Goal: Task Accomplishment & Management: Manage account settings

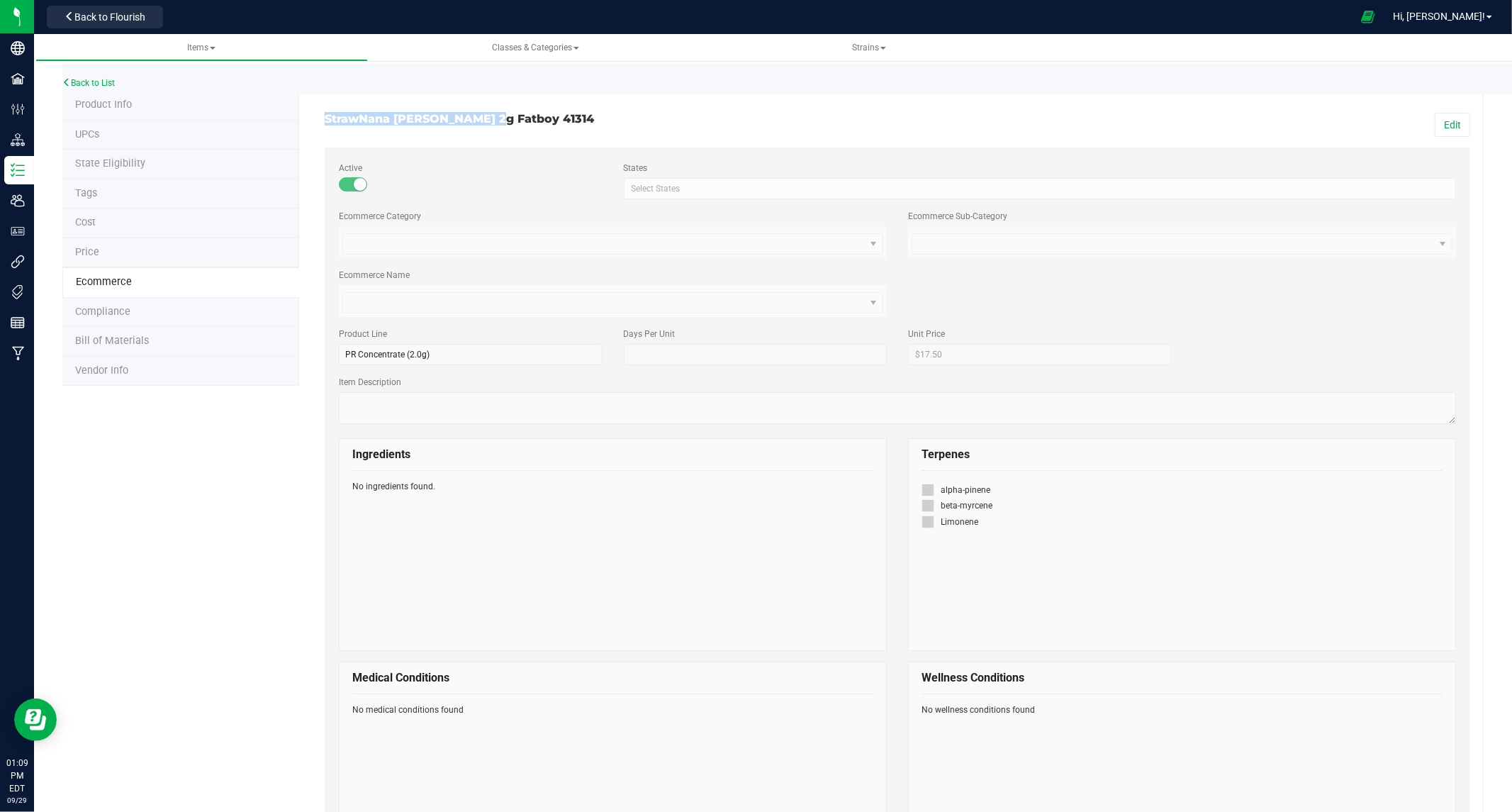
drag, startPoint x: 321, startPoint y: 116, endPoint x: 488, endPoint y: 124, distance: 167.2
click at [488, 124] on div "StrawNana Mintz 2g Fatboy 41314" at bounding box center [605, 119] width 584 height 13
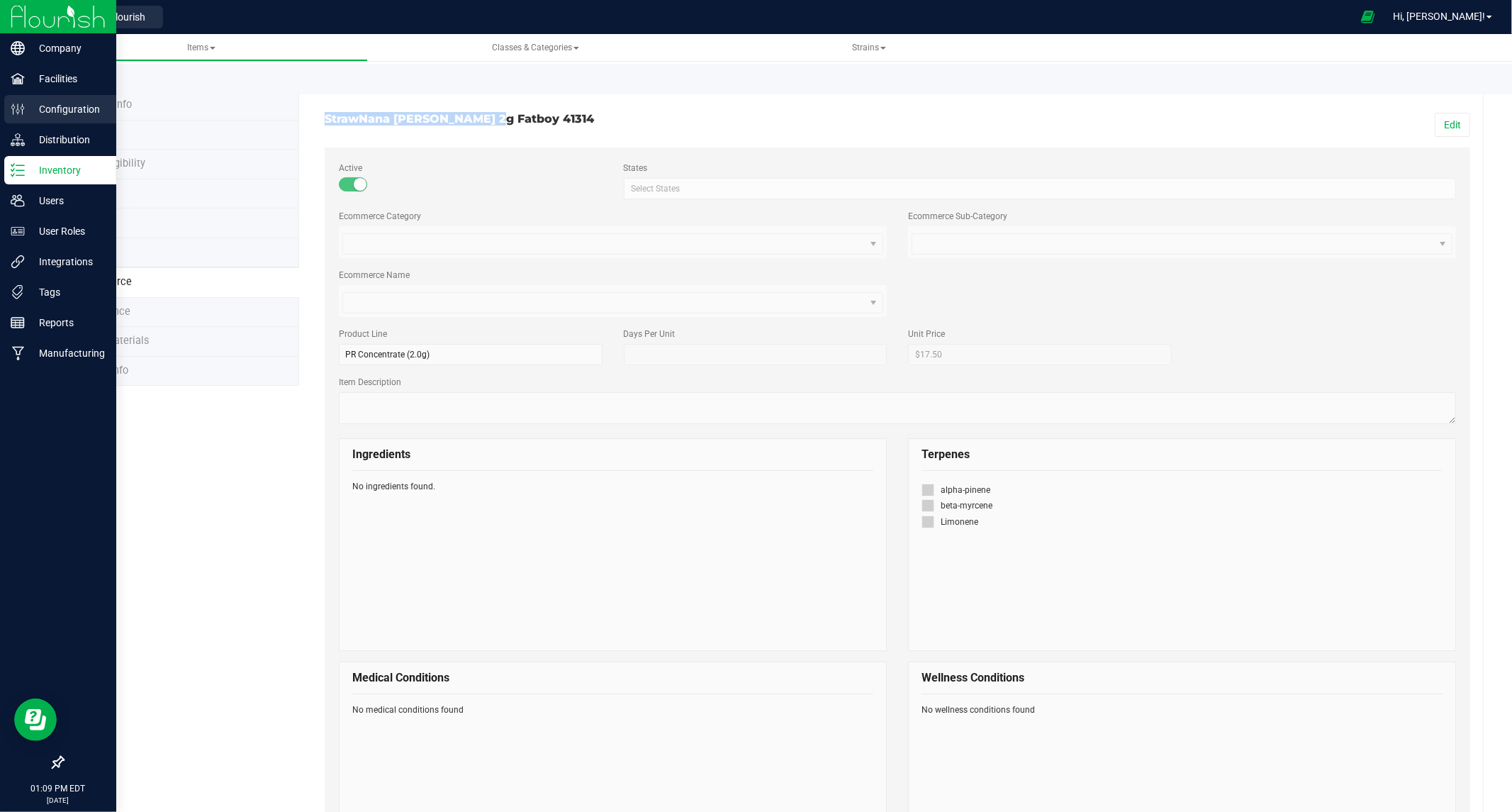
copy h3 "StrawNana Mintz 2g Fatboy"
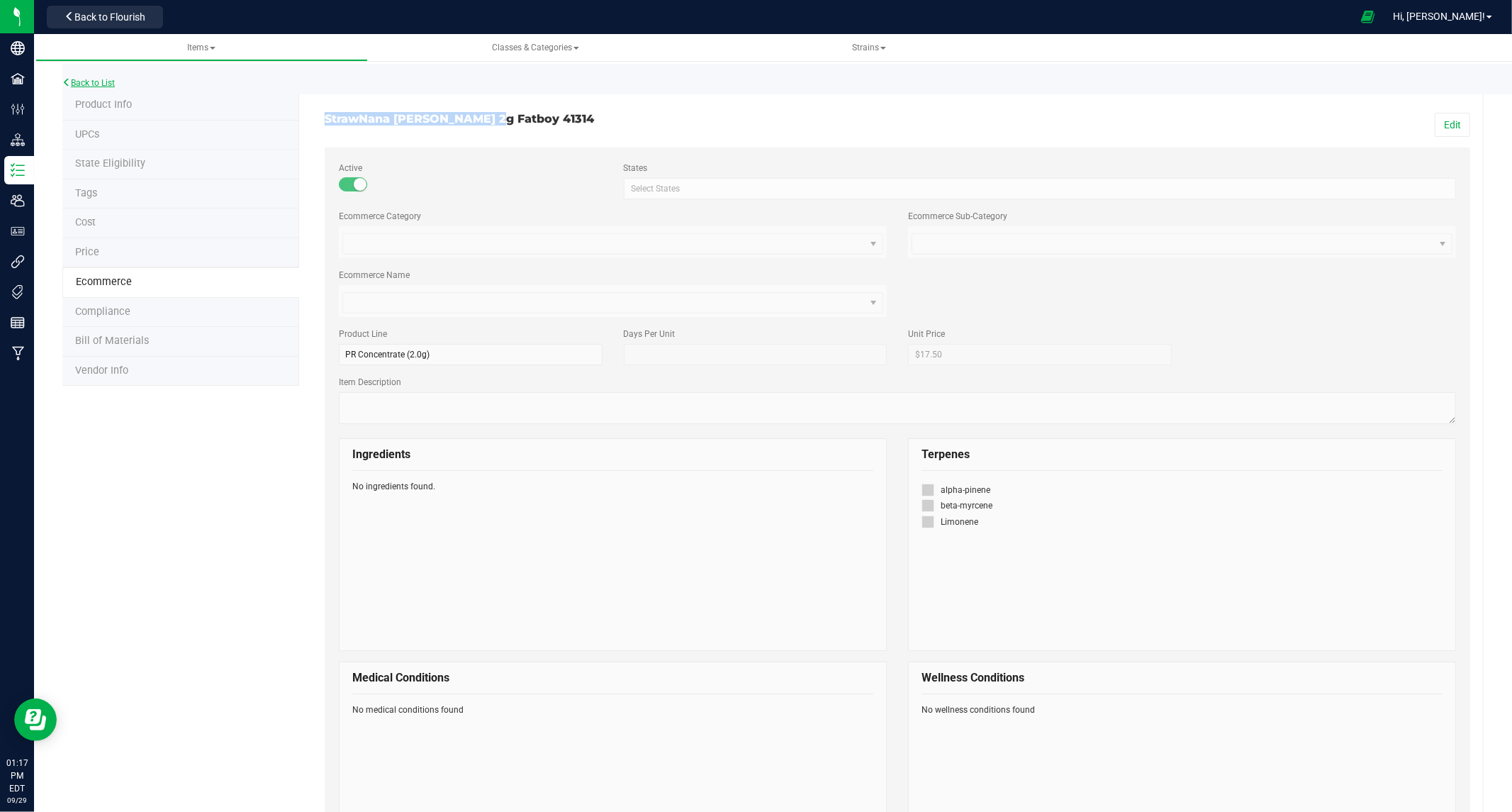
click at [103, 79] on link "Back to List" at bounding box center [88, 83] width 52 height 10
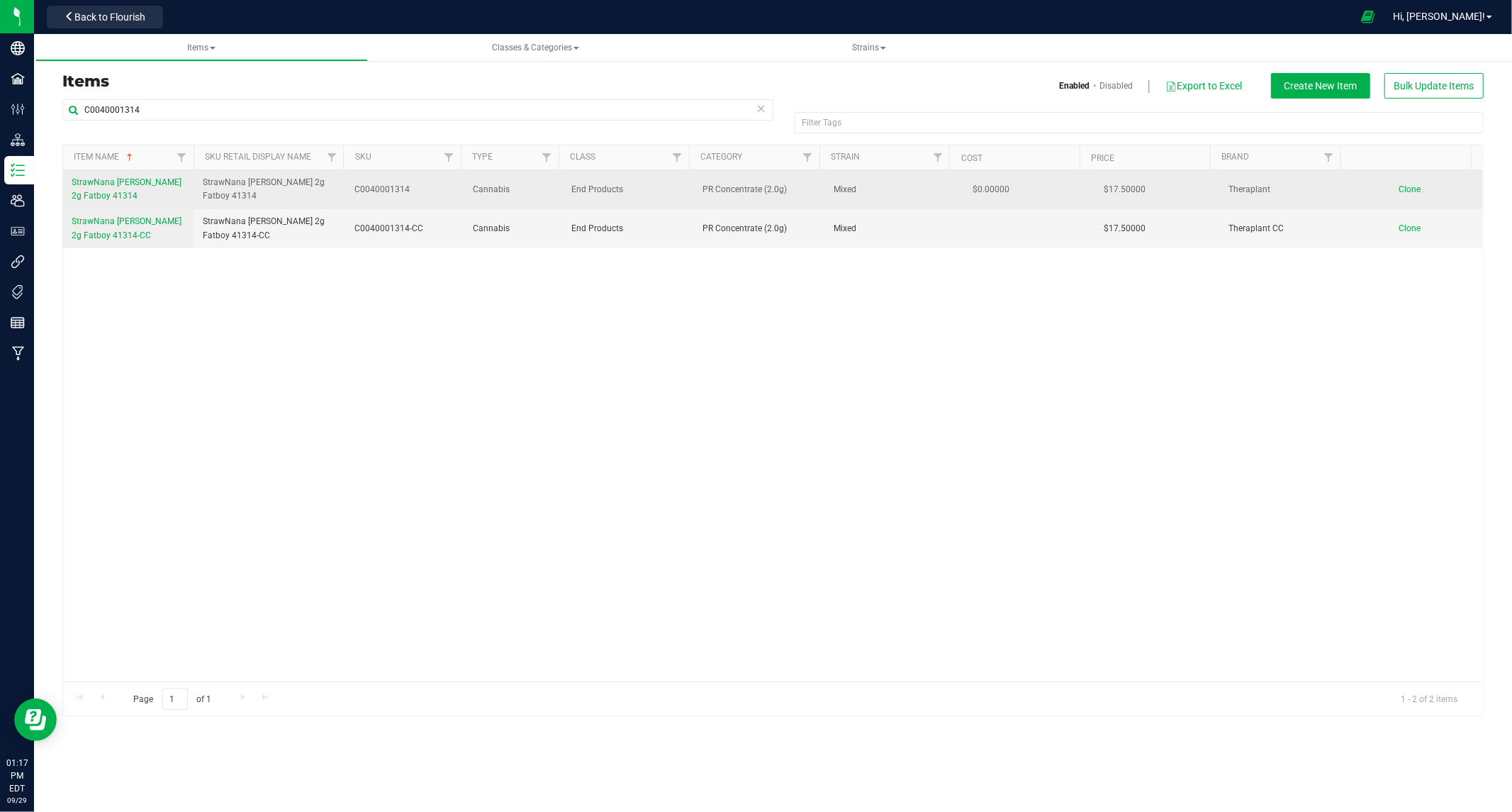
click at [154, 185] on span "StrawNana [PERSON_NAME] 2g Fatboy 41314" at bounding box center [125, 189] width 110 height 24
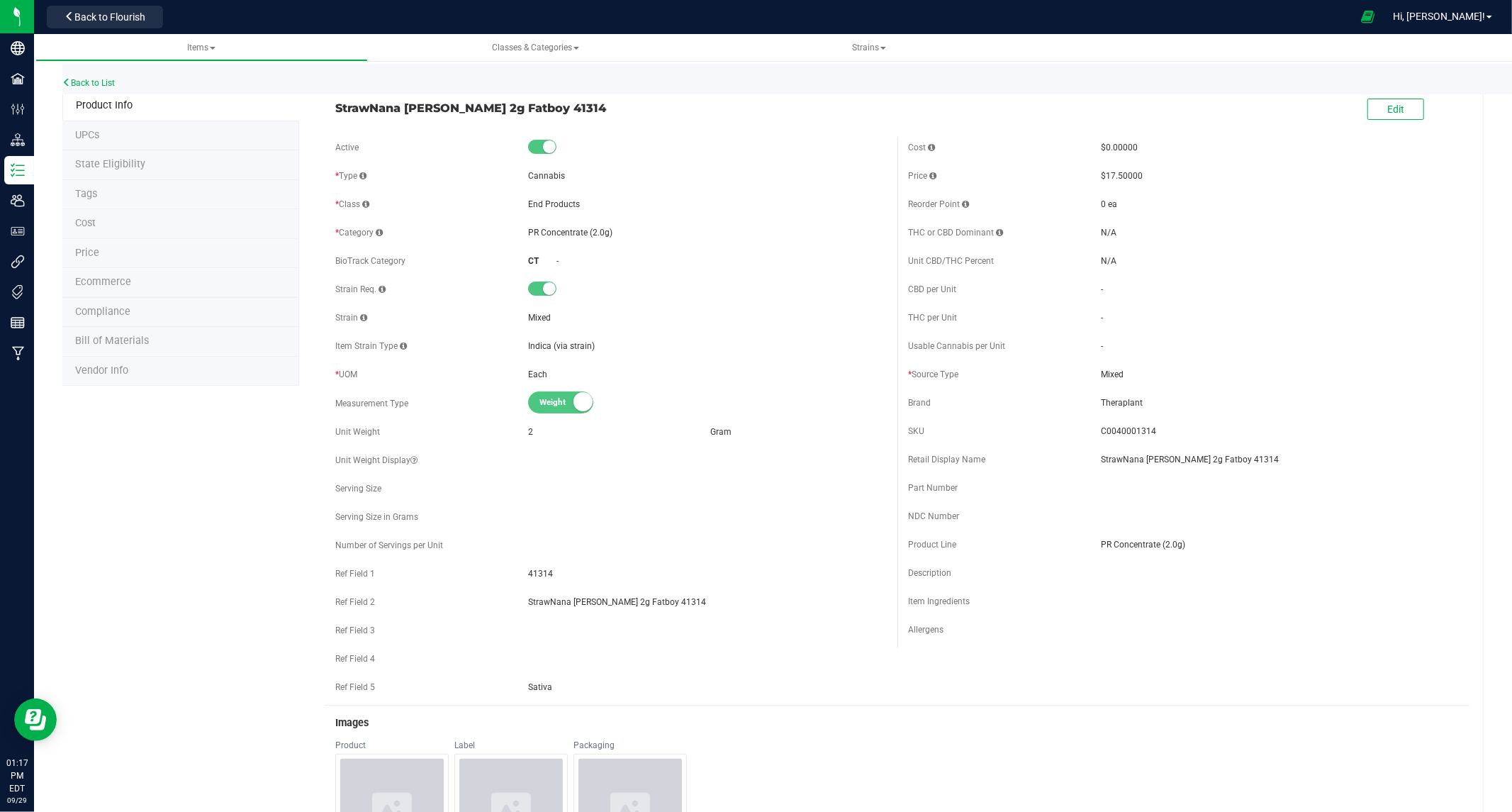
click at [1119, 430] on span "C0040001314" at bounding box center [1280, 431] width 358 height 13
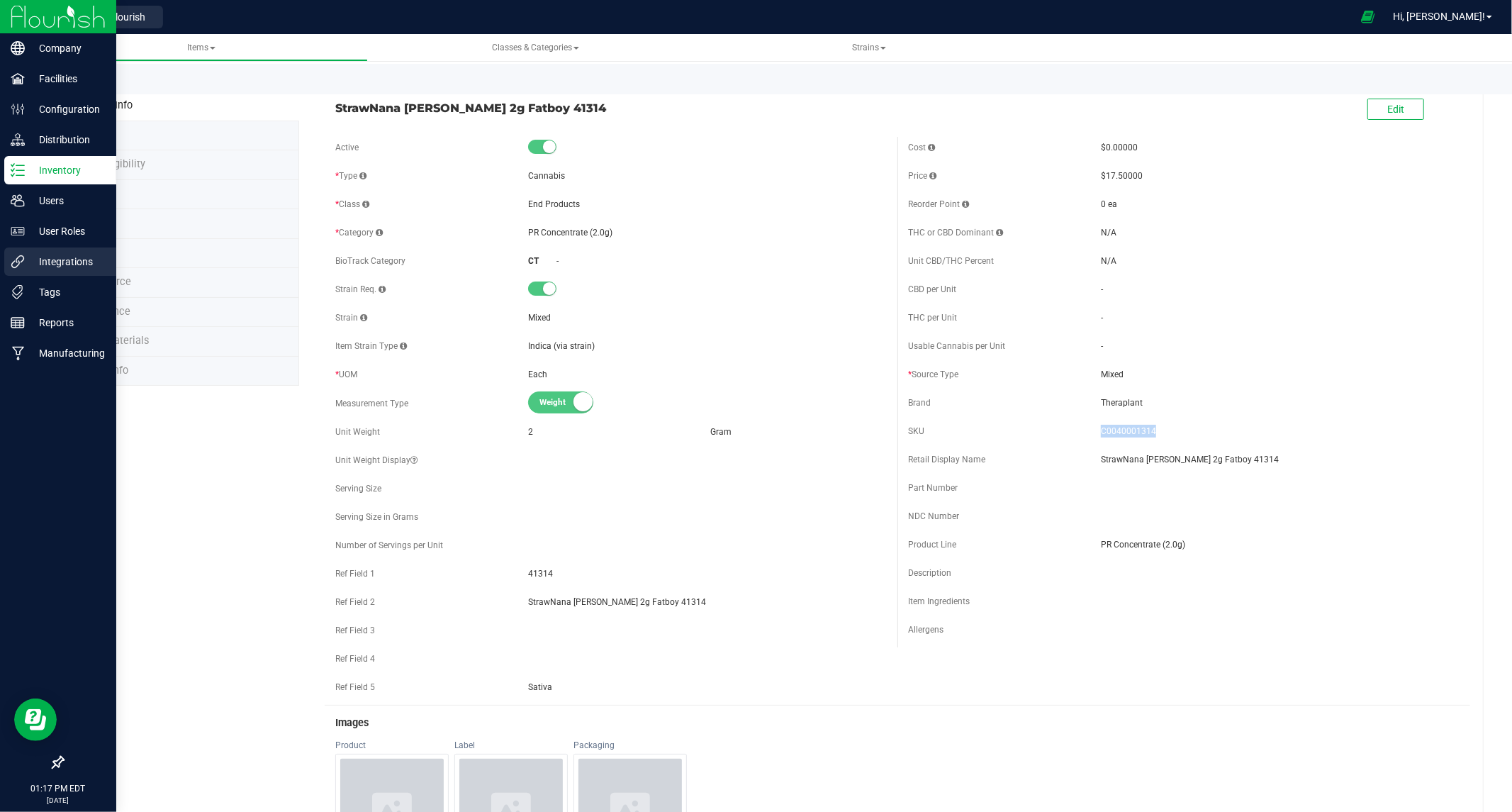
copy span "C0040001314"
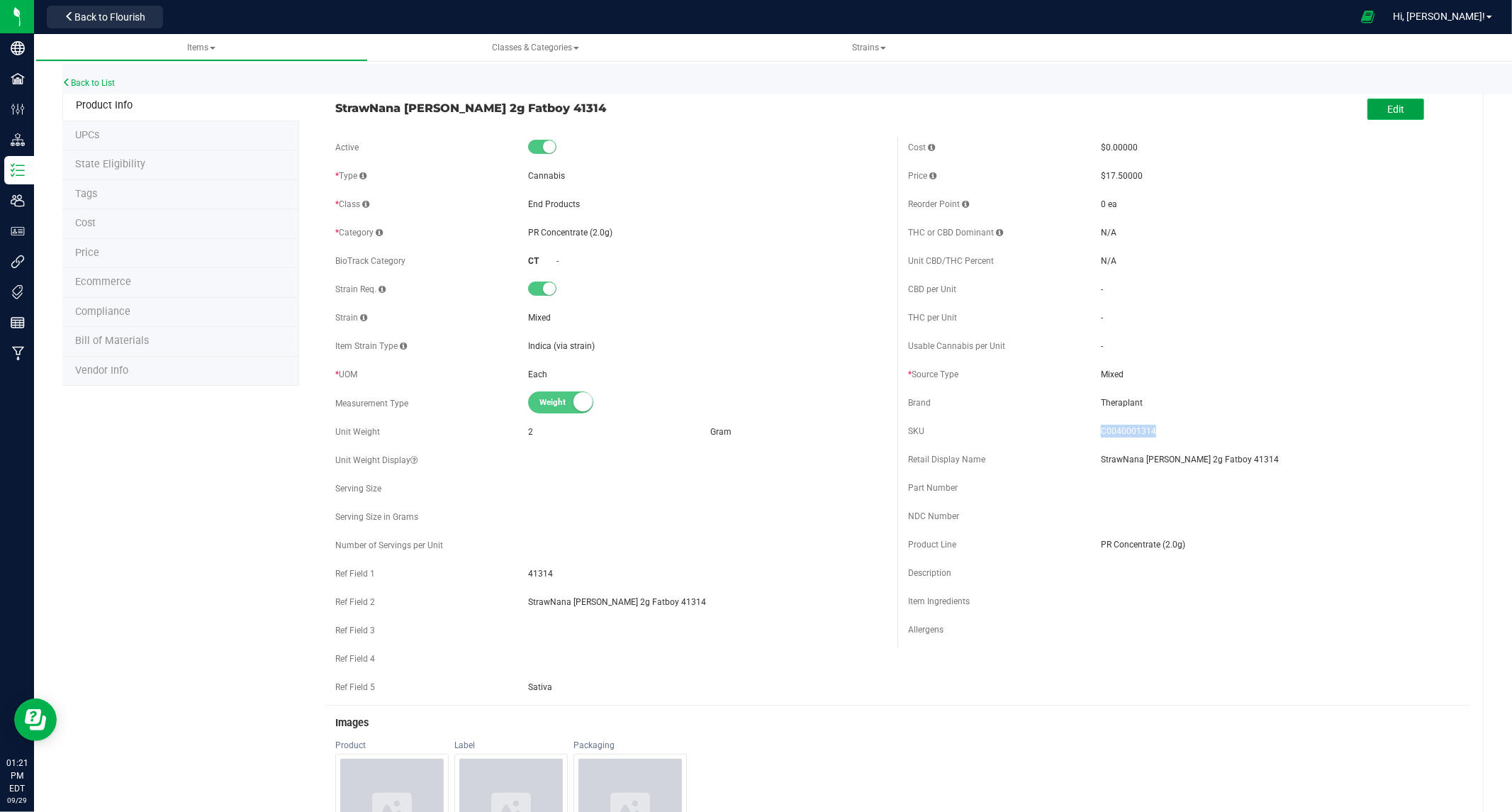
click at [1388, 112] on span "Edit" at bounding box center [1395, 109] width 17 height 11
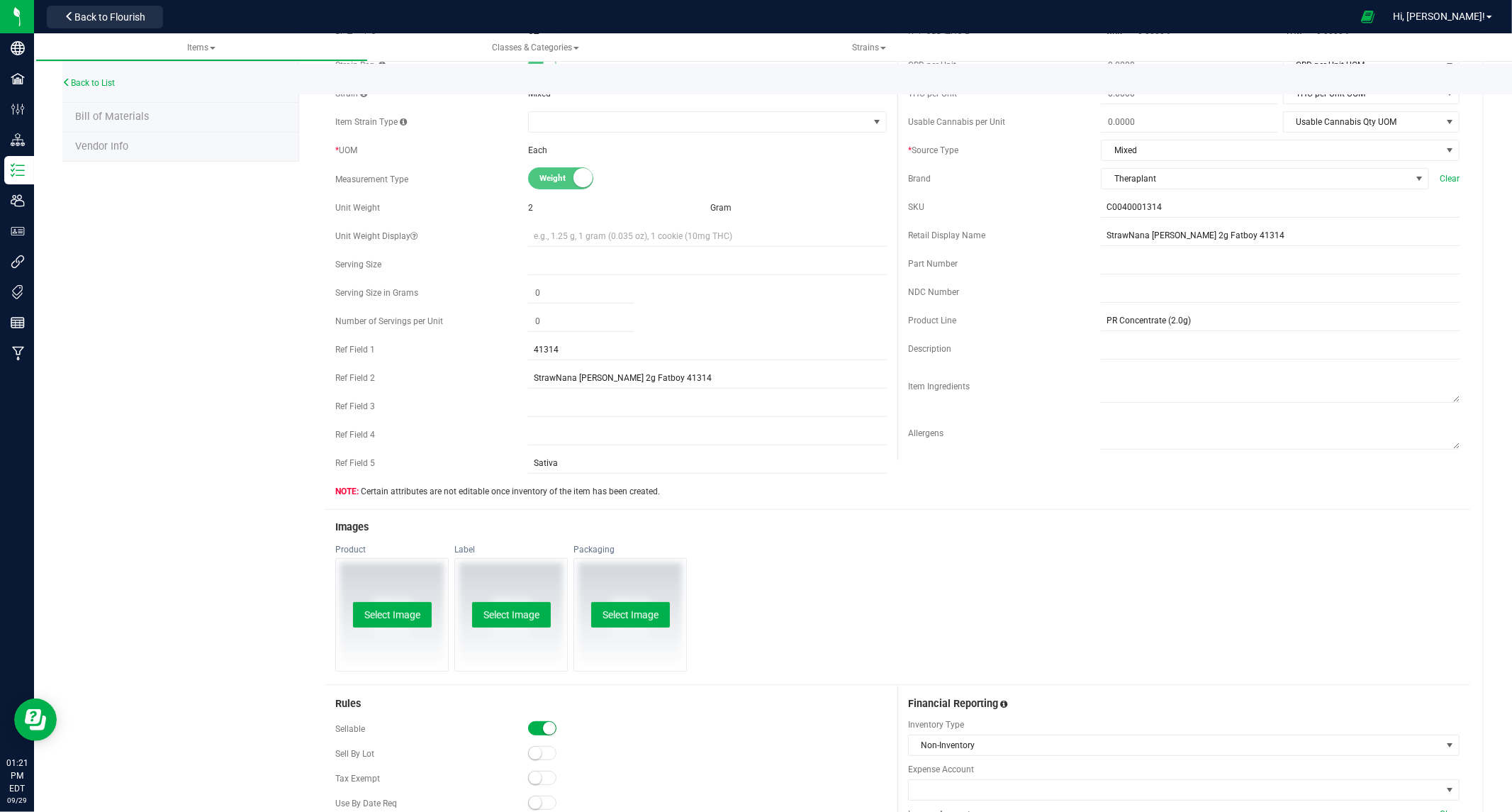
scroll to position [472, 0]
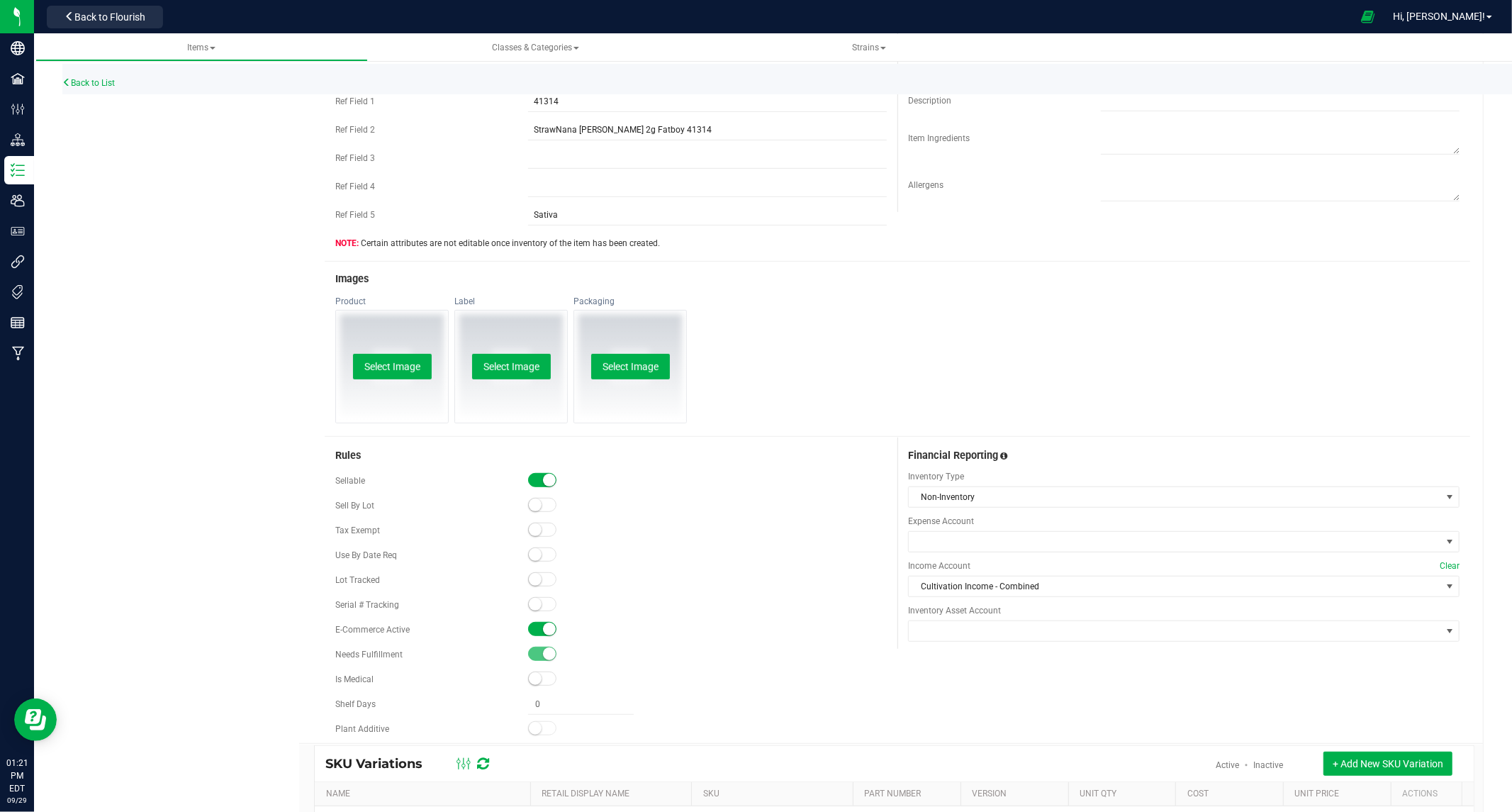
click at [534, 629] on span at bounding box center [542, 628] width 29 height 14
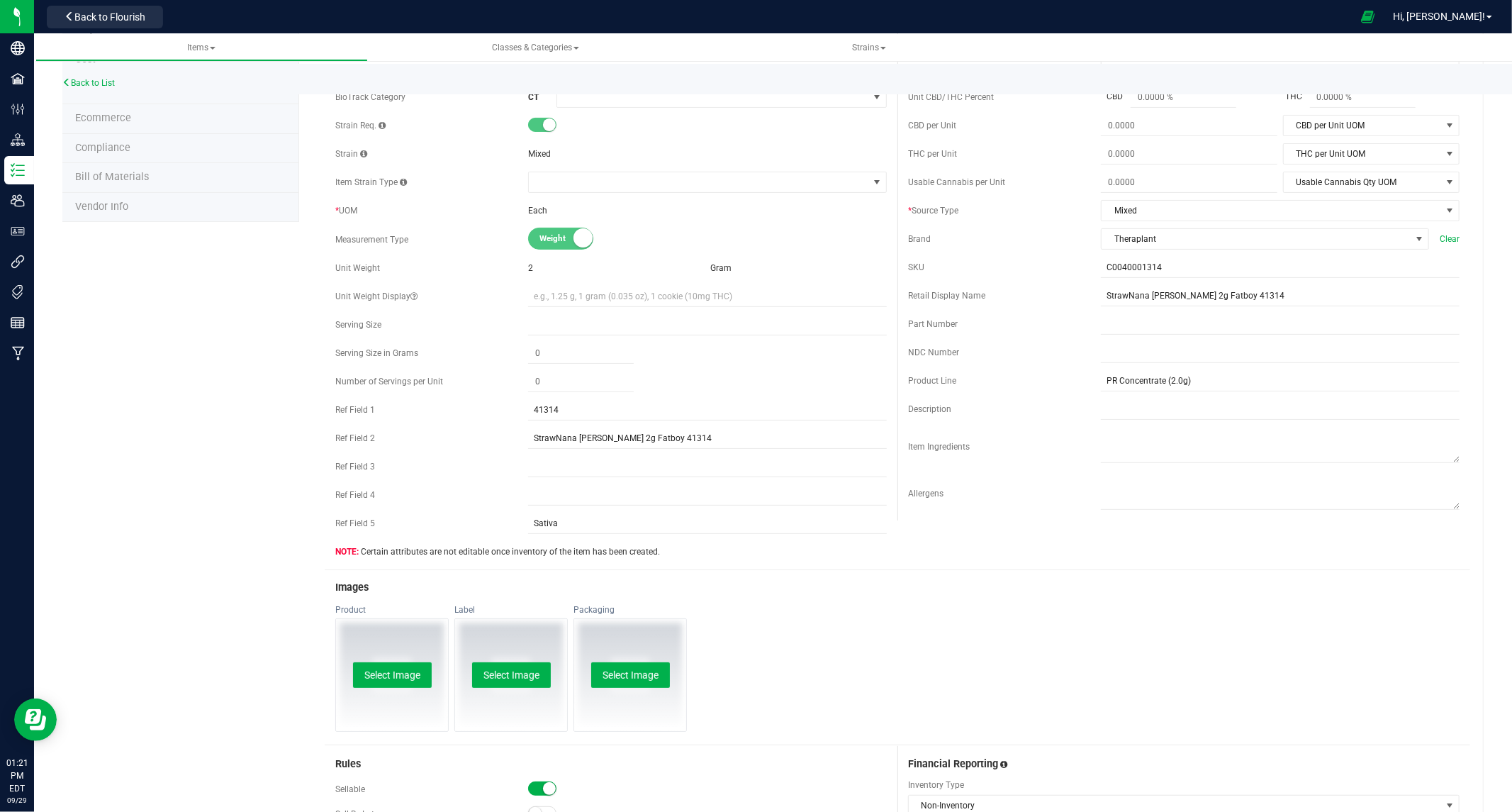
scroll to position [0, 0]
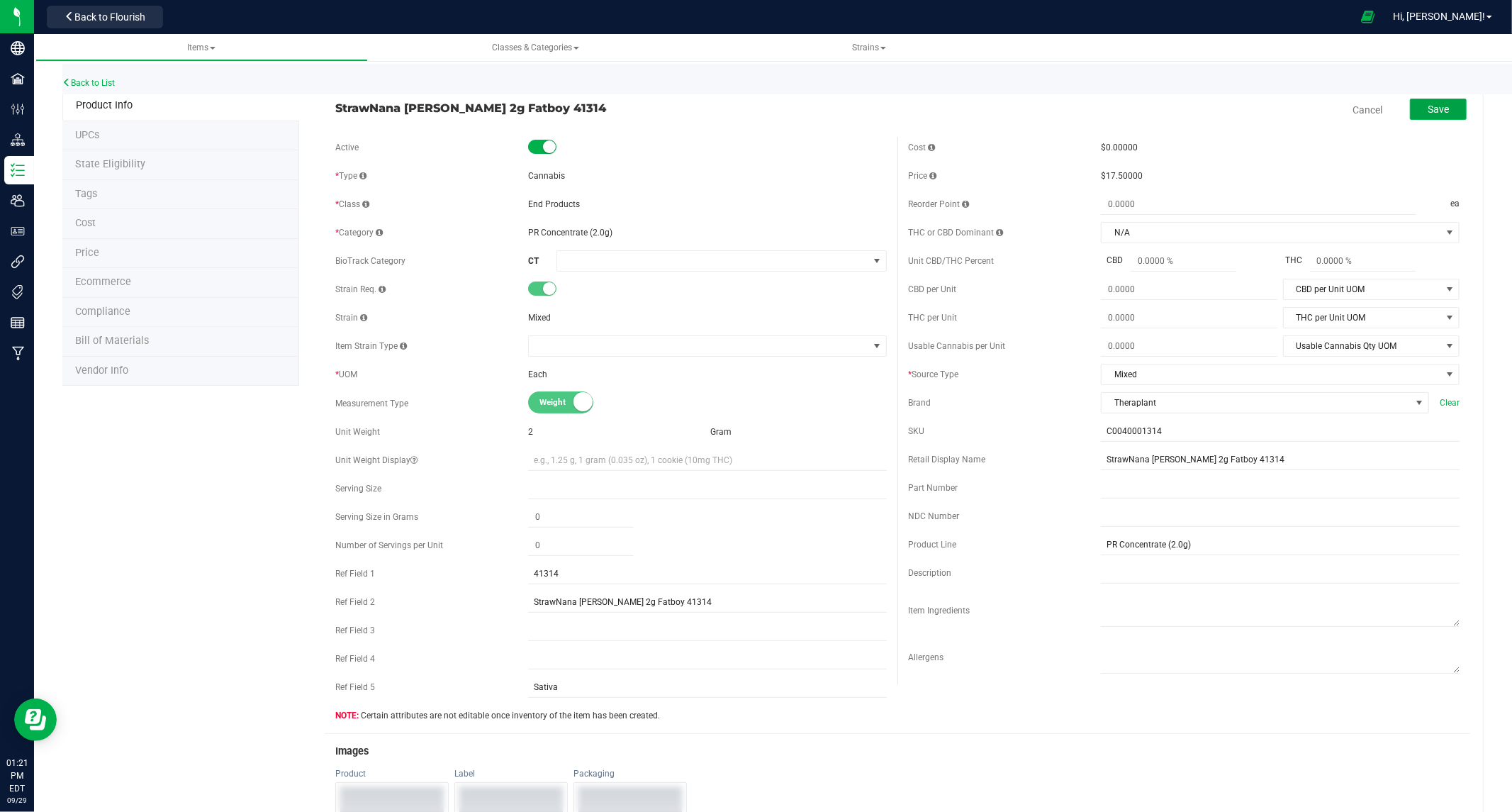
click at [1435, 105] on span "Save" at bounding box center [1438, 109] width 22 height 11
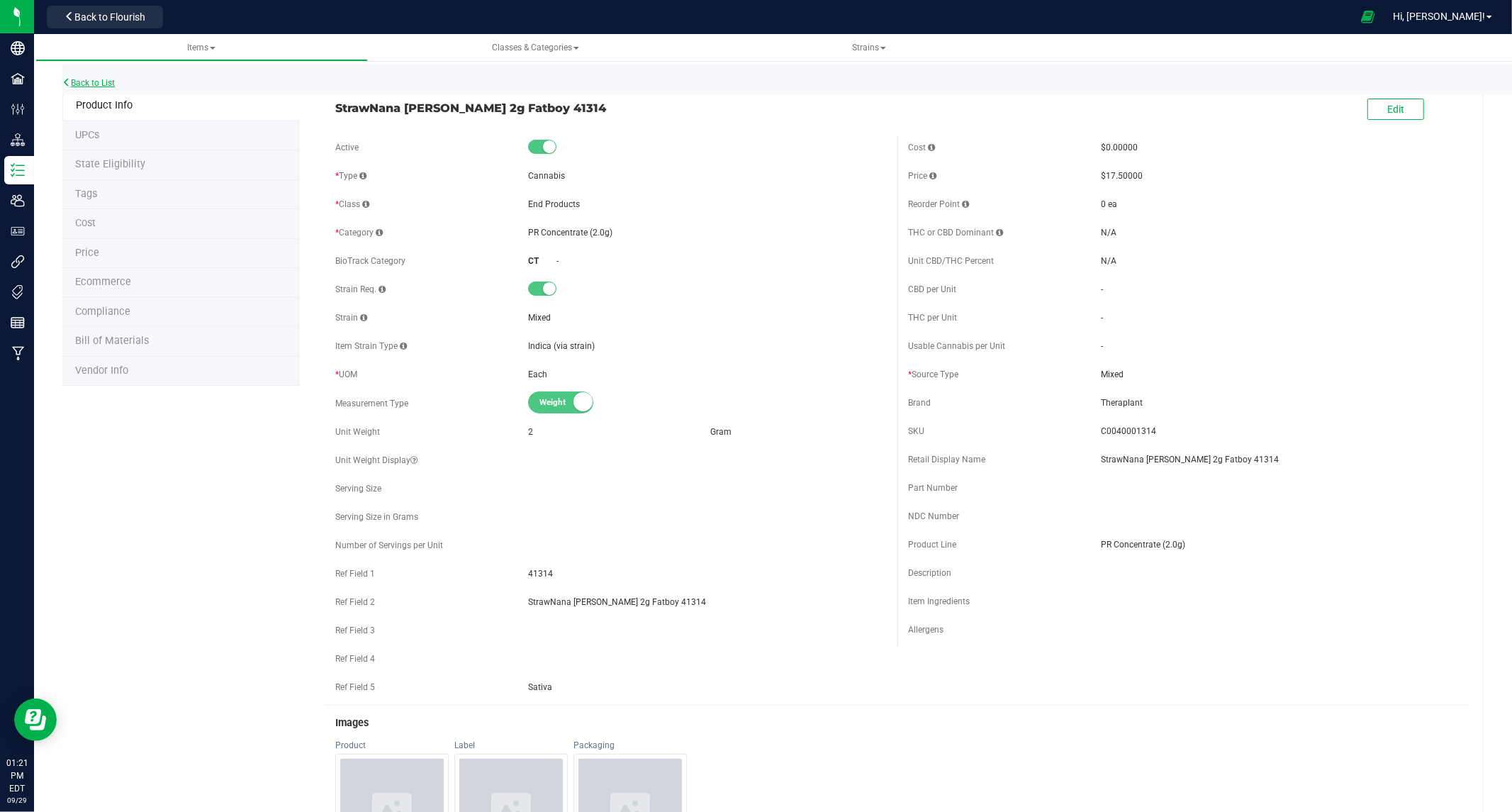
click at [94, 80] on link "Back to List" at bounding box center [88, 83] width 52 height 10
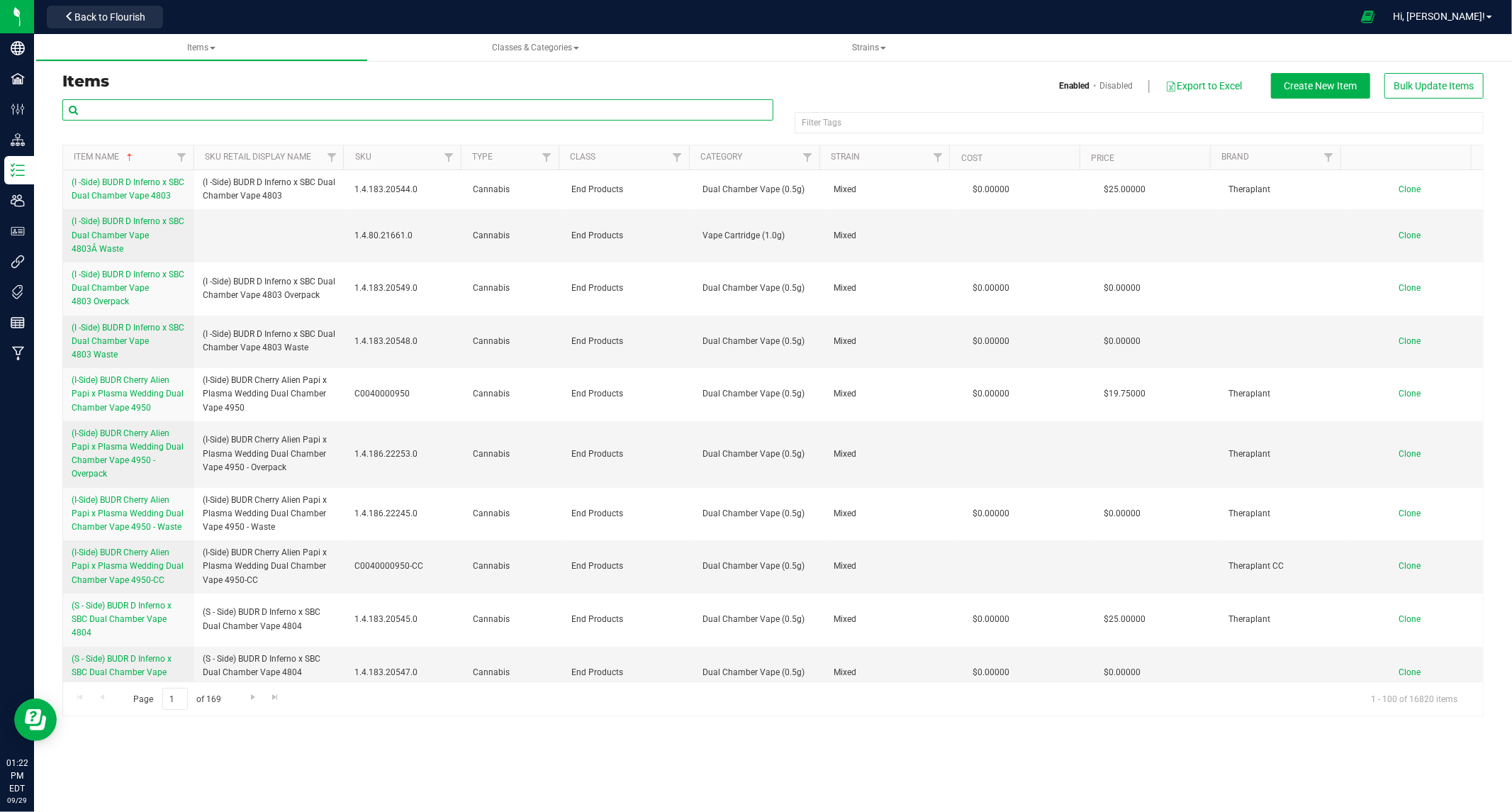
click at [196, 108] on input "text" at bounding box center [418, 110] width 711 height 22
paste input "C0040001207"
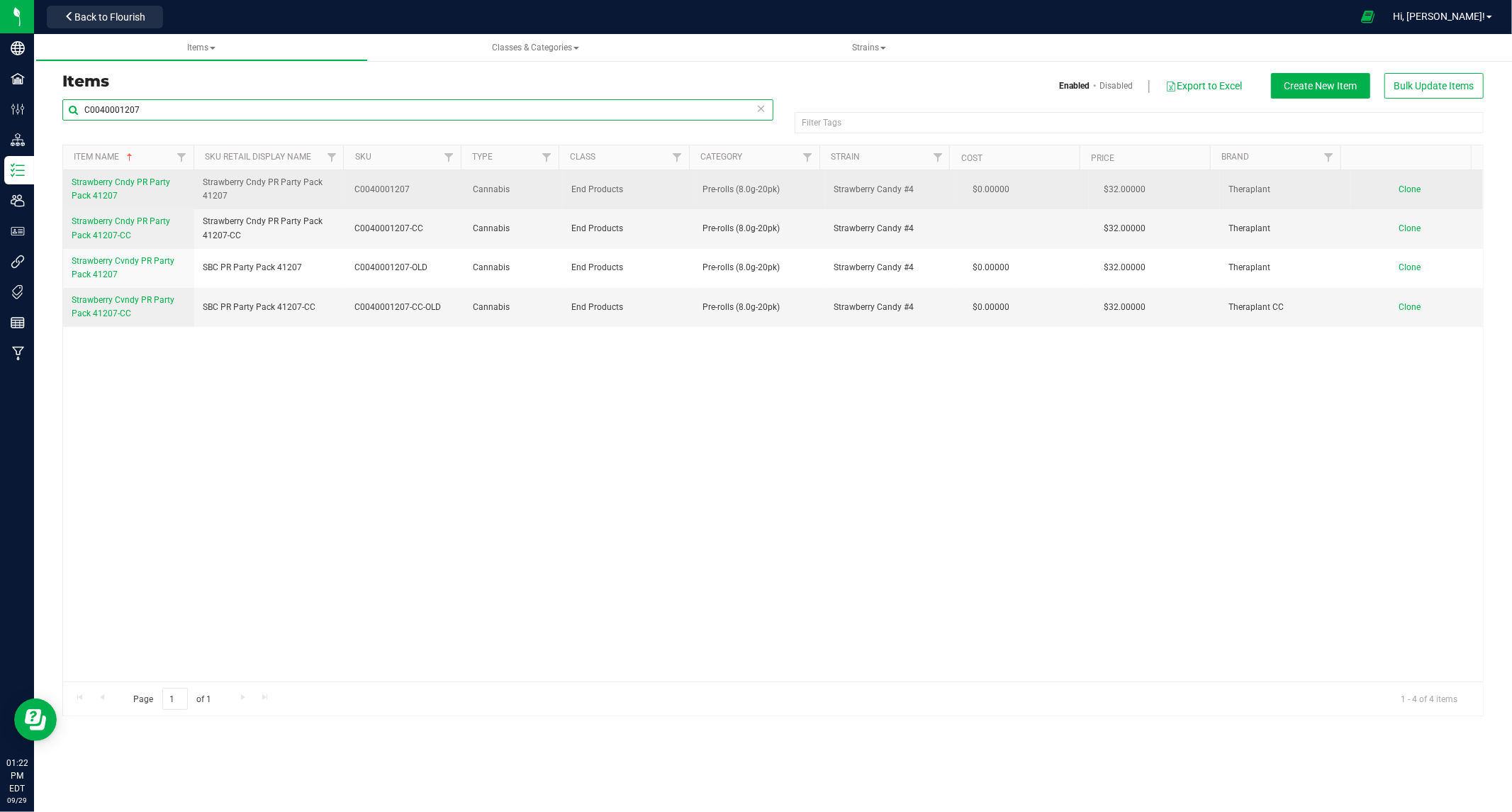
type input "C0040001207"
click at [102, 181] on span "Strawberry Cndy PR Party Pack 41207" at bounding box center [120, 189] width 99 height 24
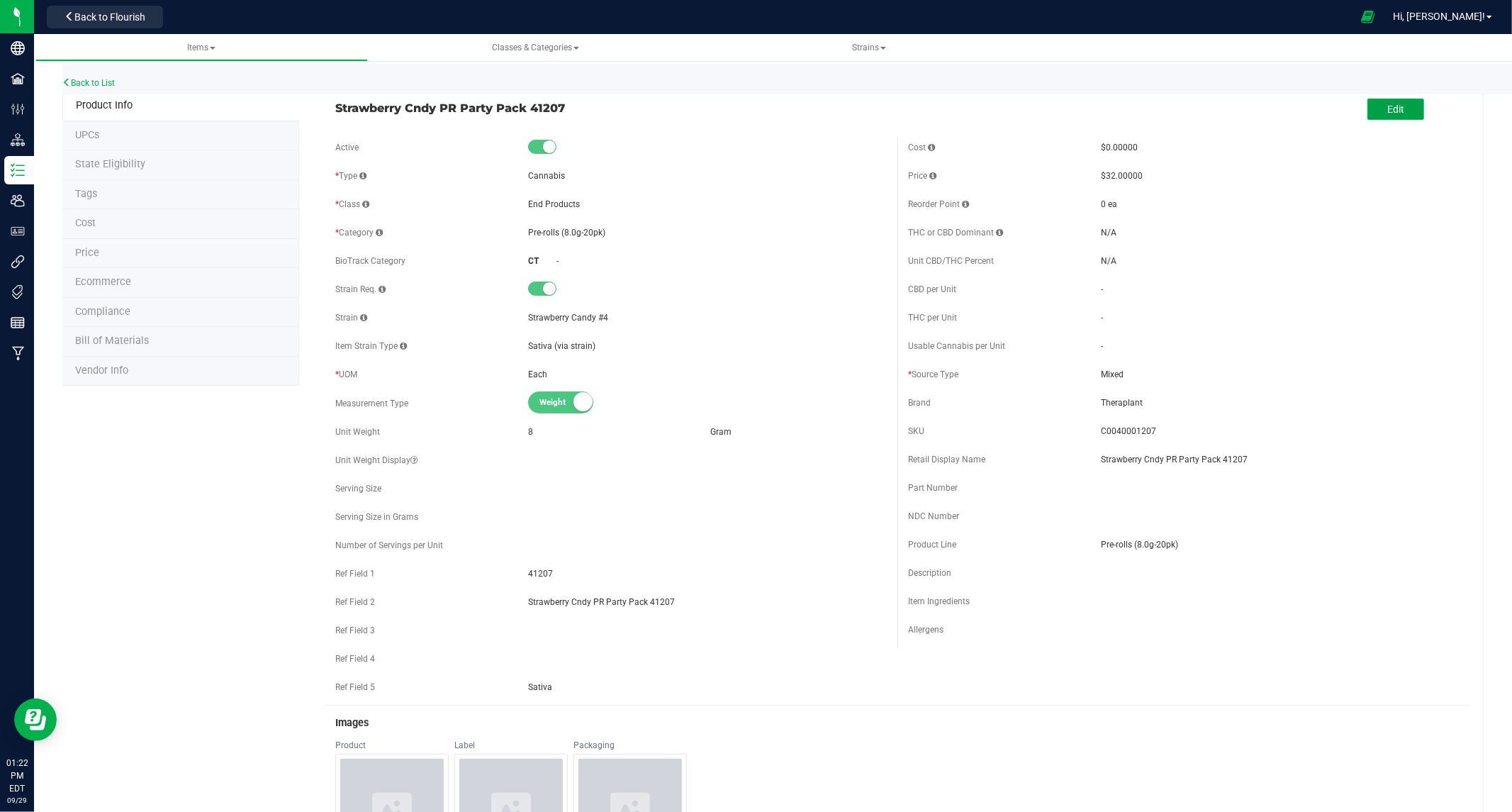
click at [1394, 114] on button "Edit" at bounding box center [1394, 110] width 56 height 22
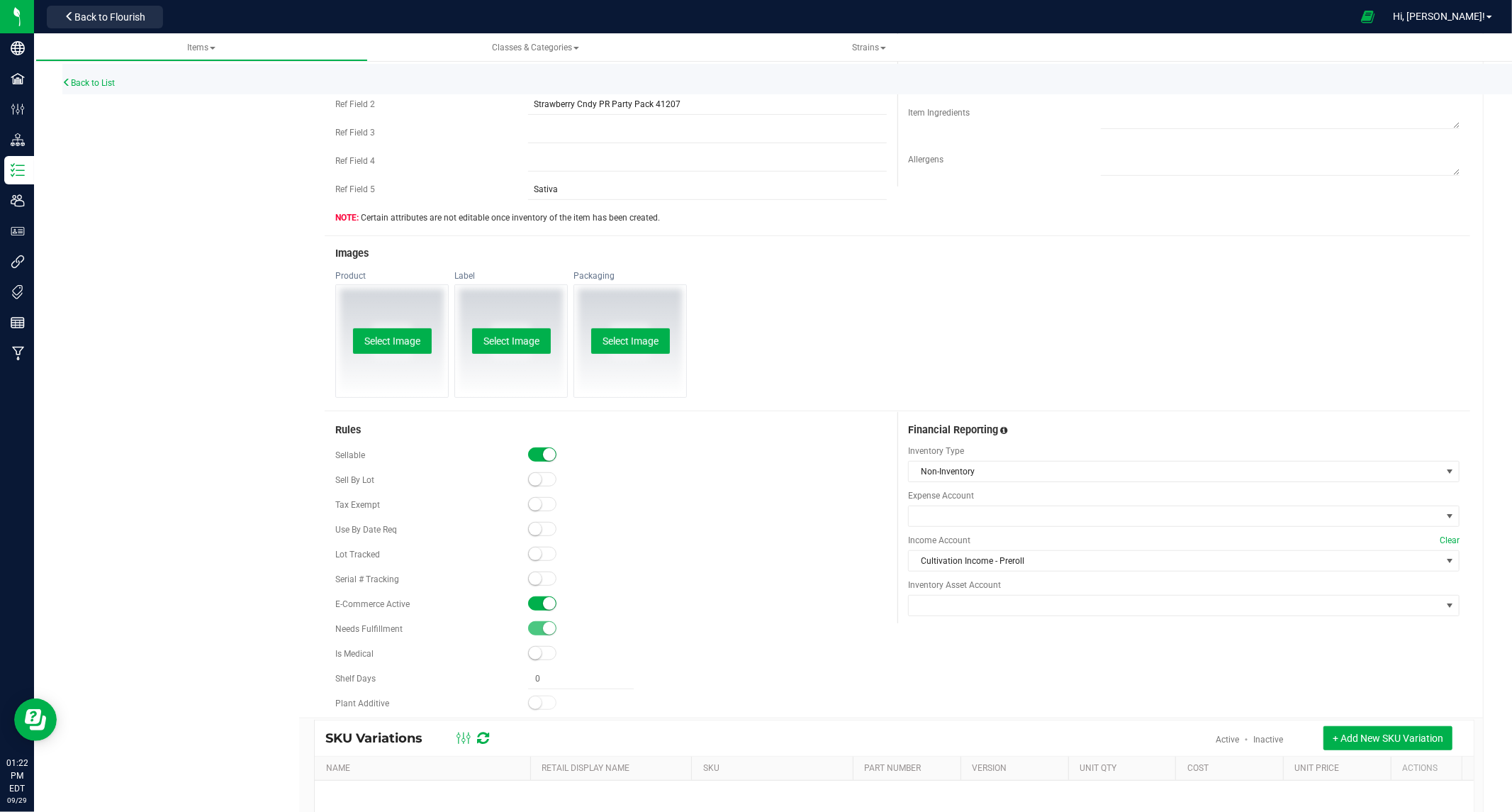
scroll to position [653, 0]
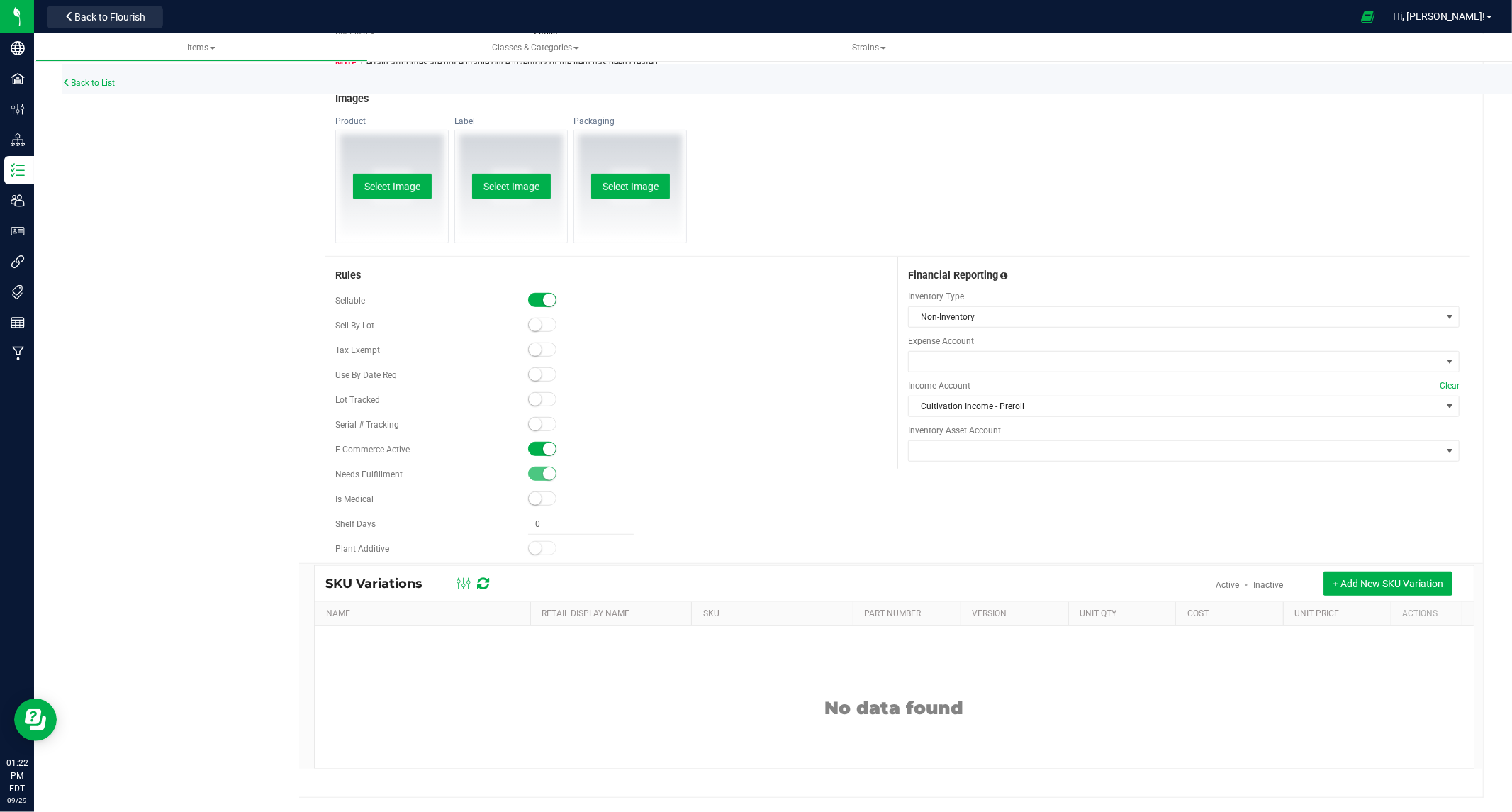
click at [534, 450] on span at bounding box center [542, 448] width 29 height 14
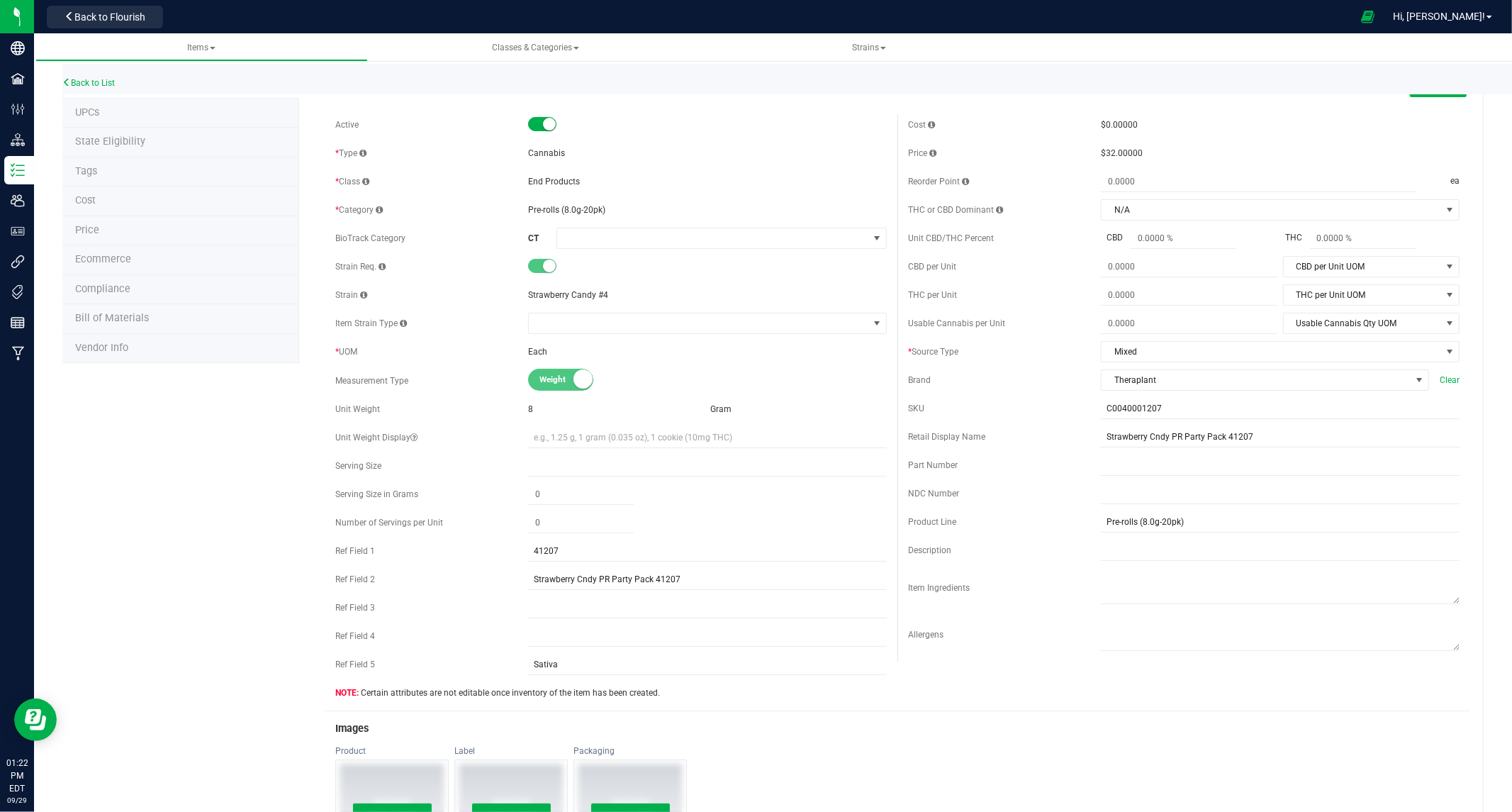
scroll to position [0, 0]
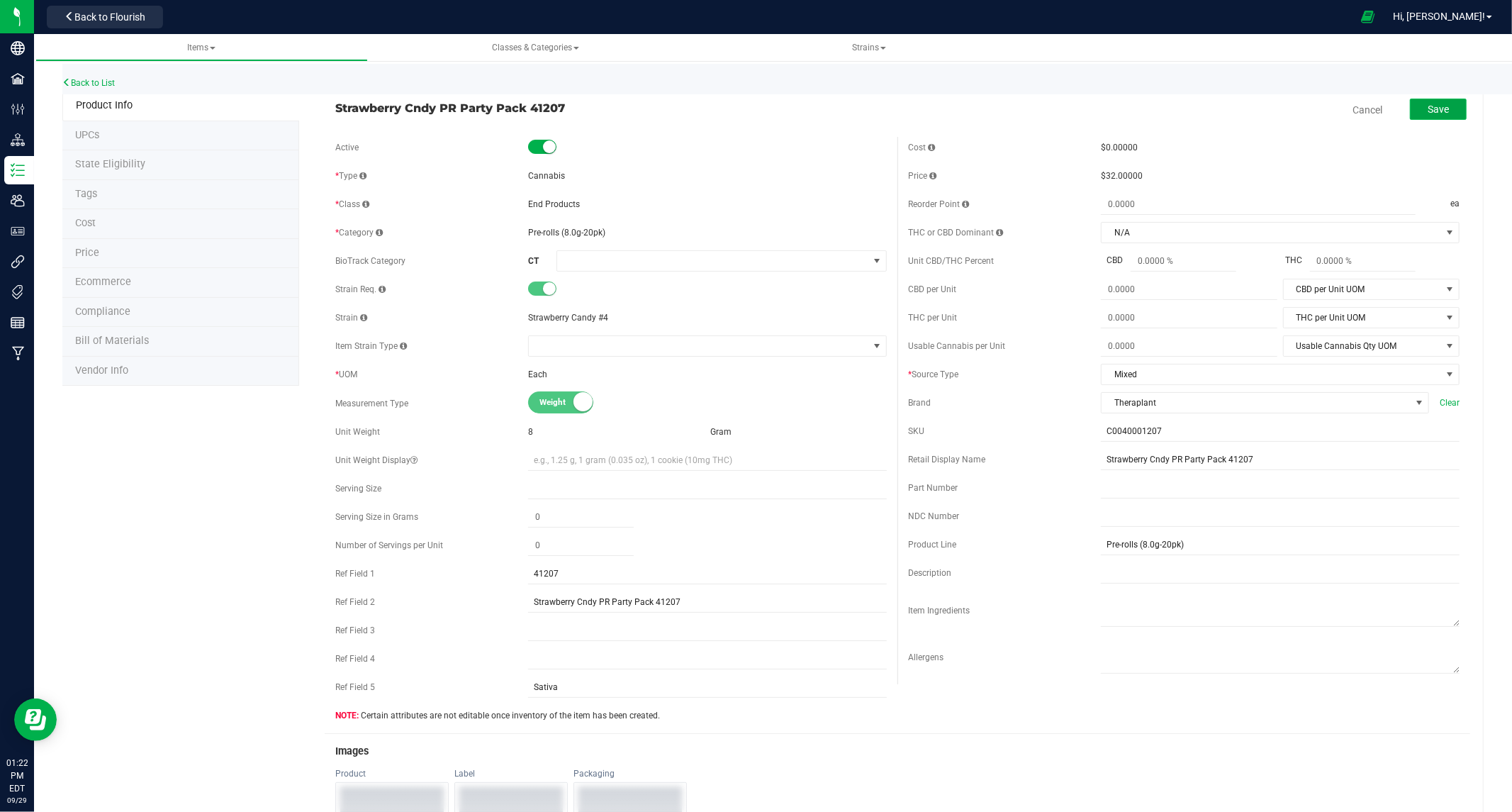
click at [1428, 112] on span "Save" at bounding box center [1438, 109] width 22 height 11
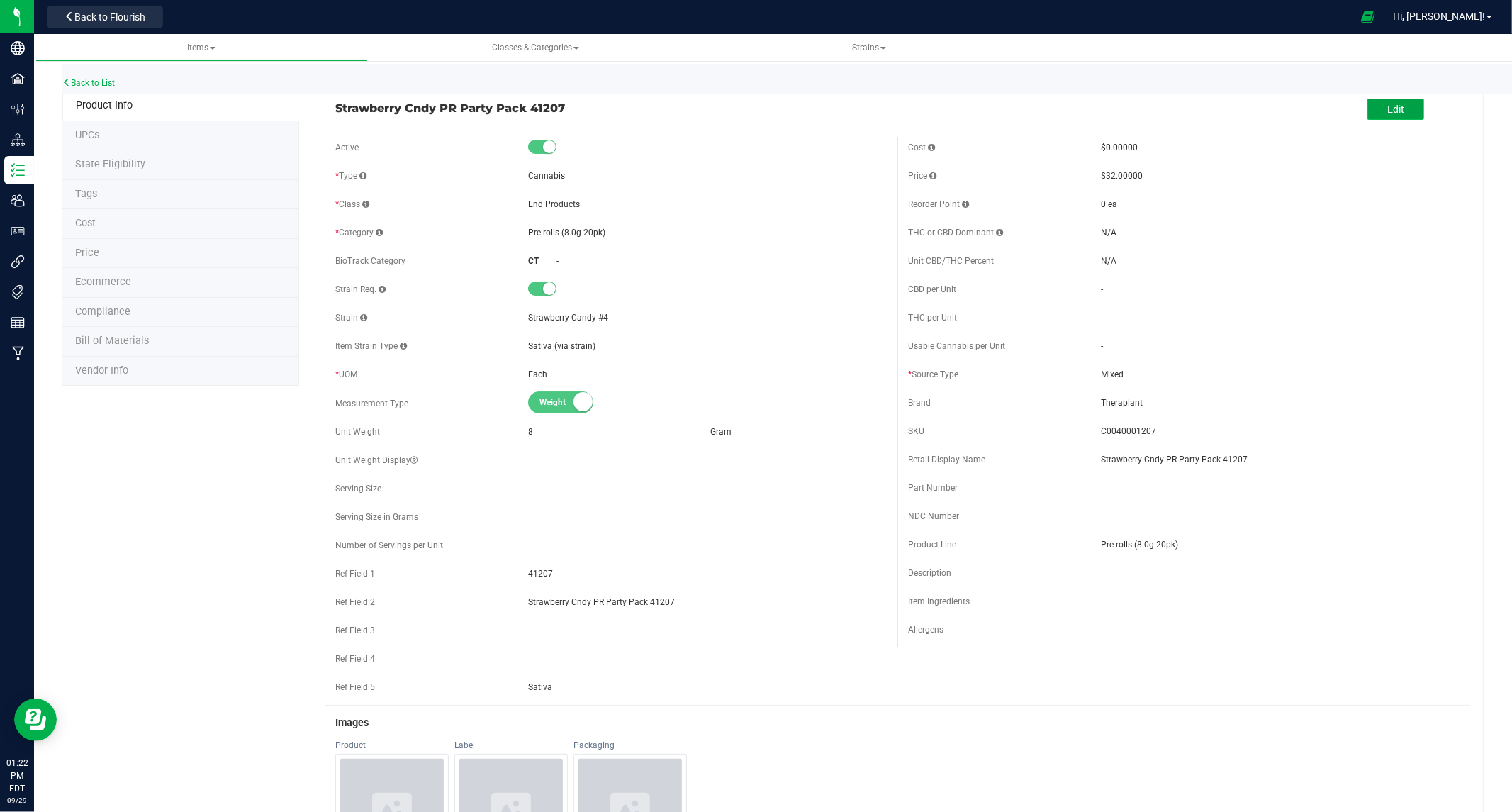
click at [1394, 110] on button "Edit" at bounding box center [1394, 110] width 56 height 22
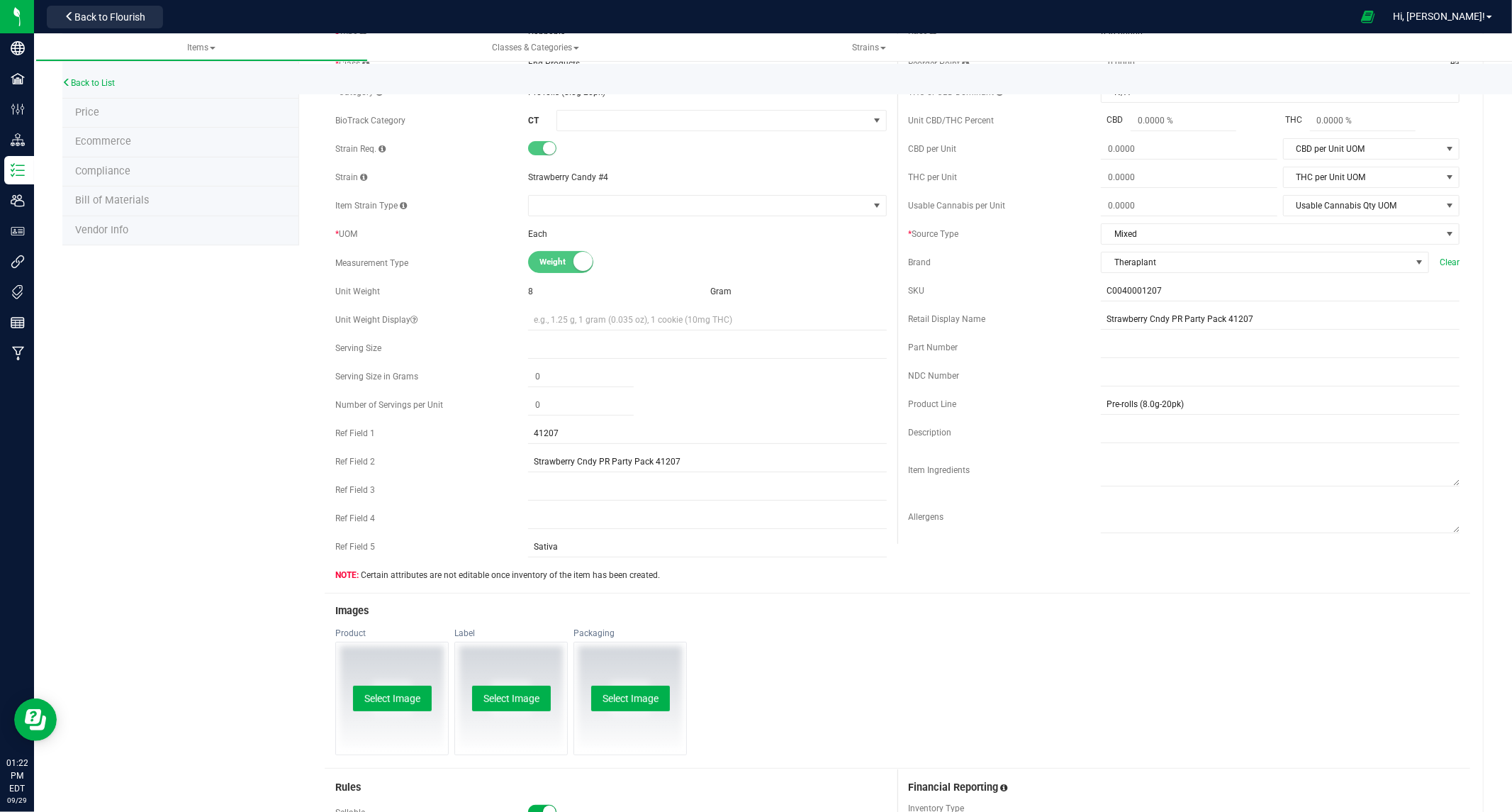
scroll to position [393, 0]
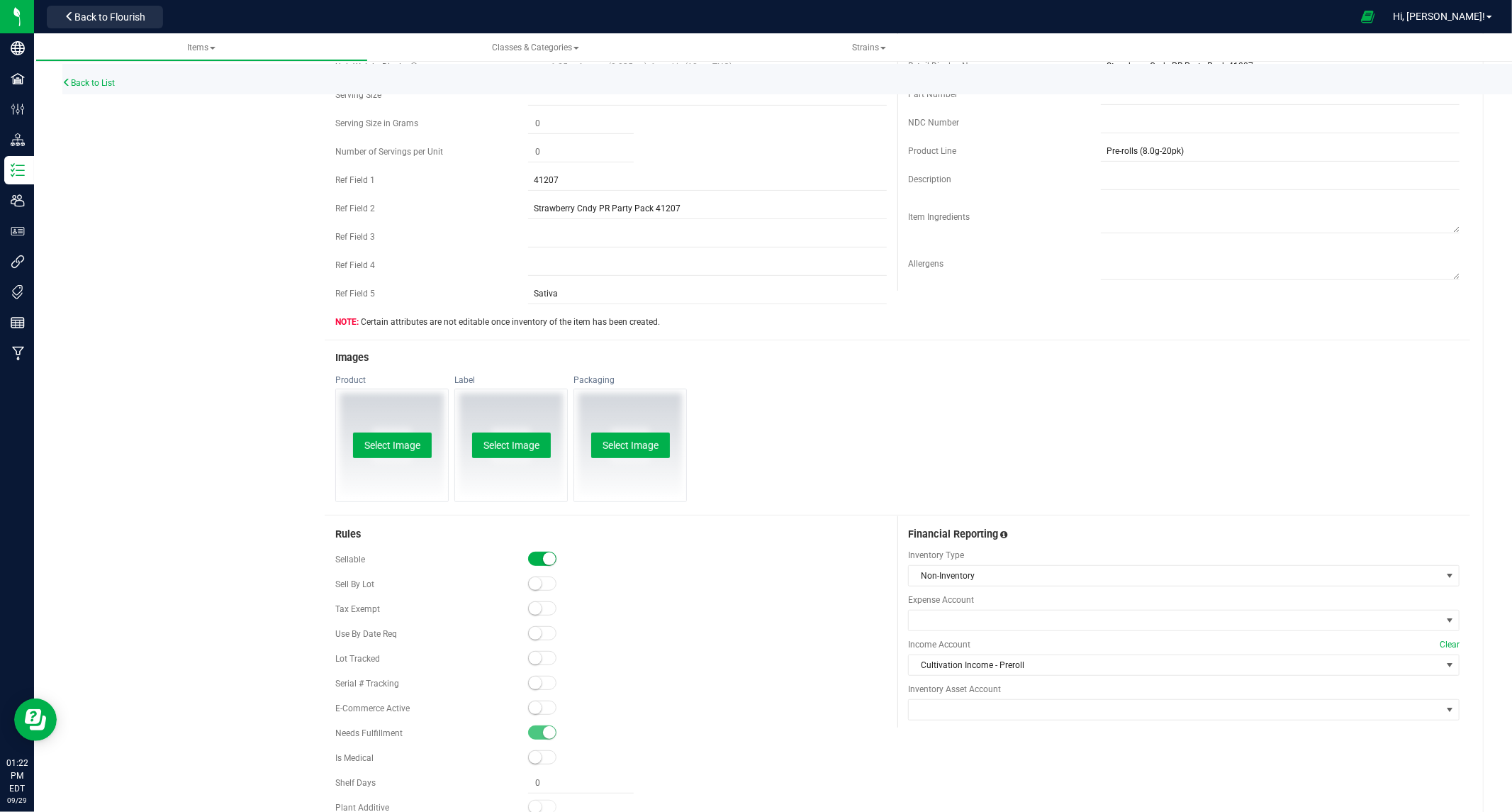
click at [532, 709] on small at bounding box center [534, 707] width 13 height 13
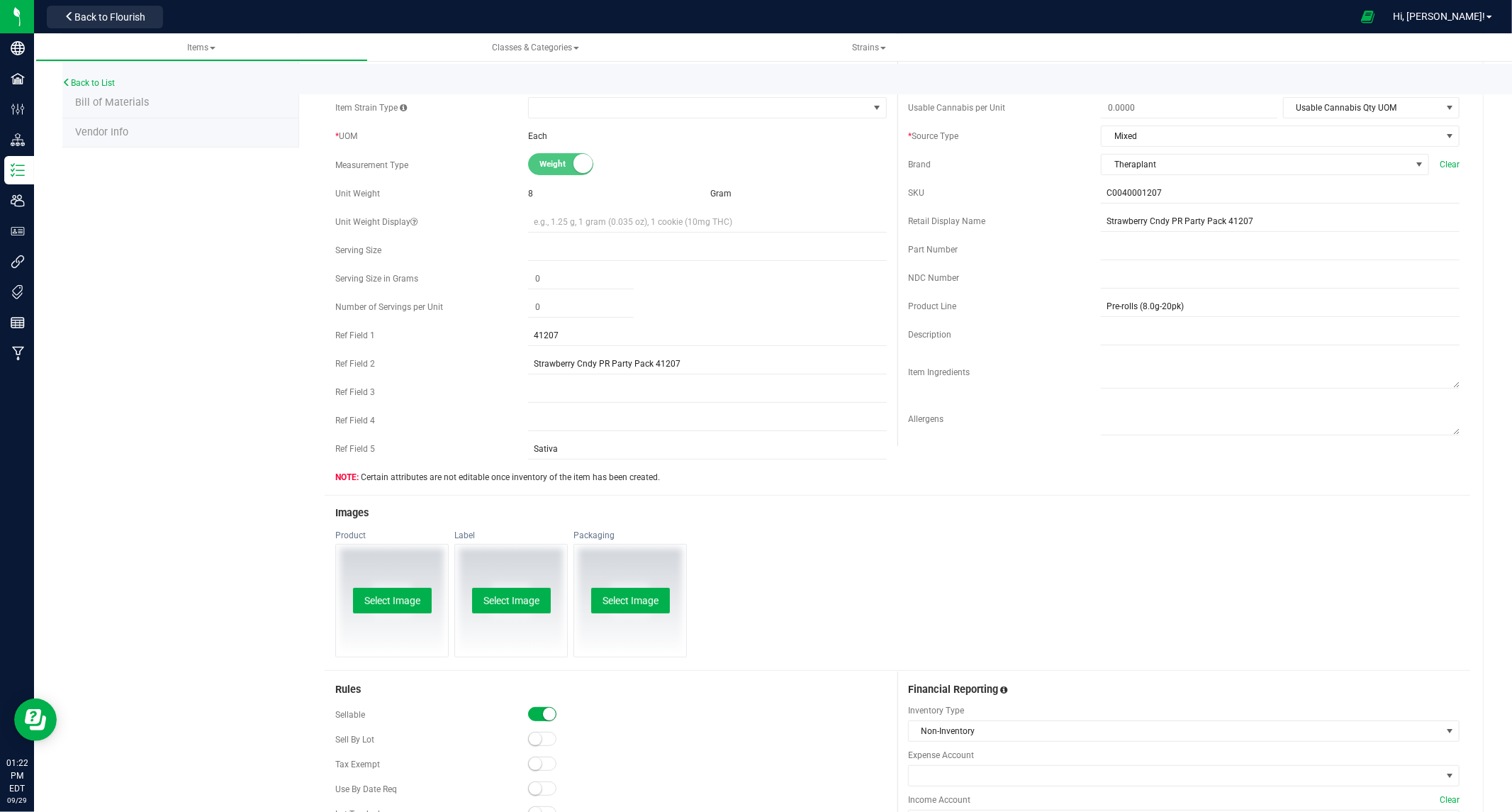
scroll to position [0, 0]
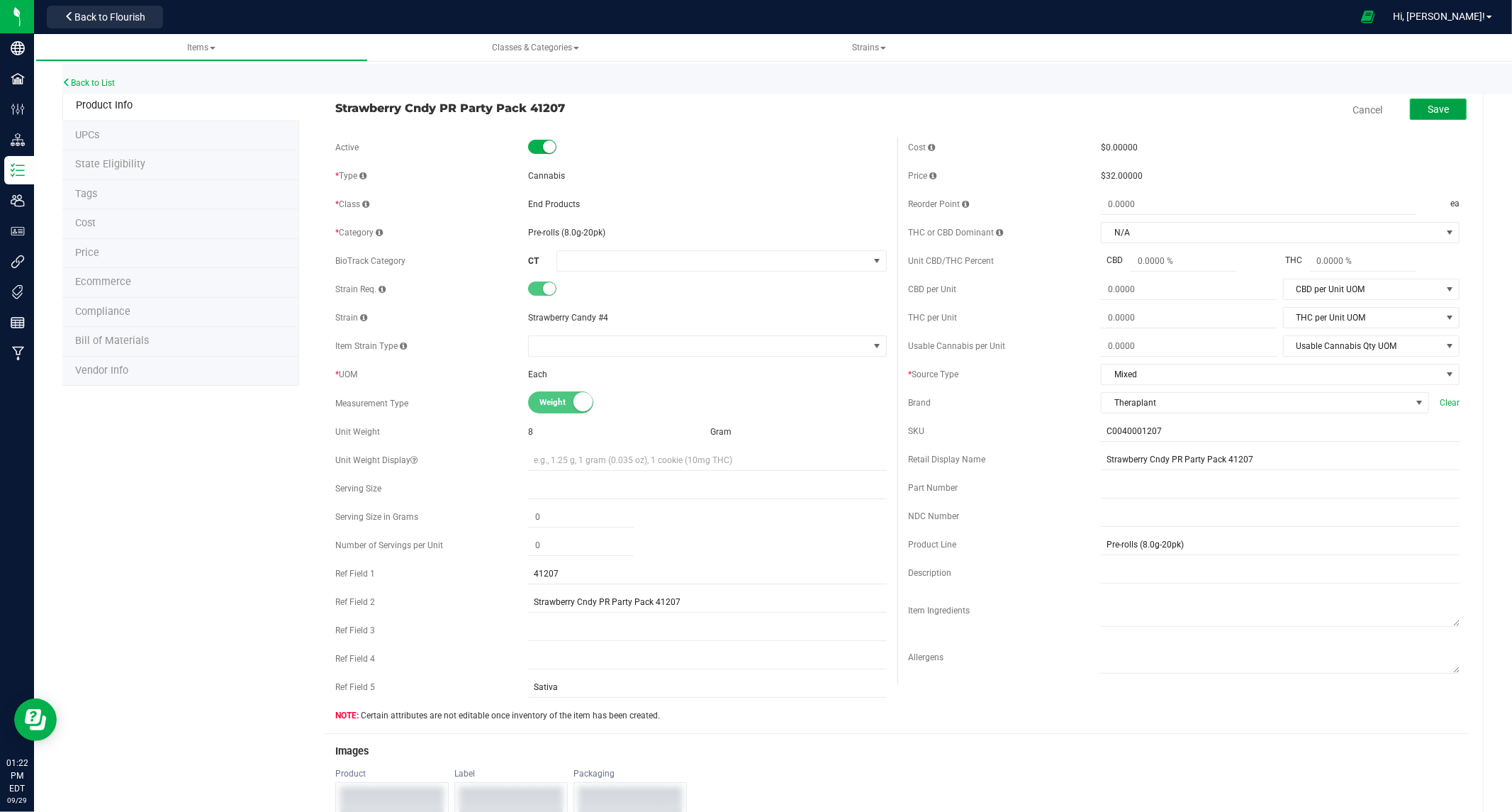
click at [1428, 108] on span "Save" at bounding box center [1438, 109] width 22 height 11
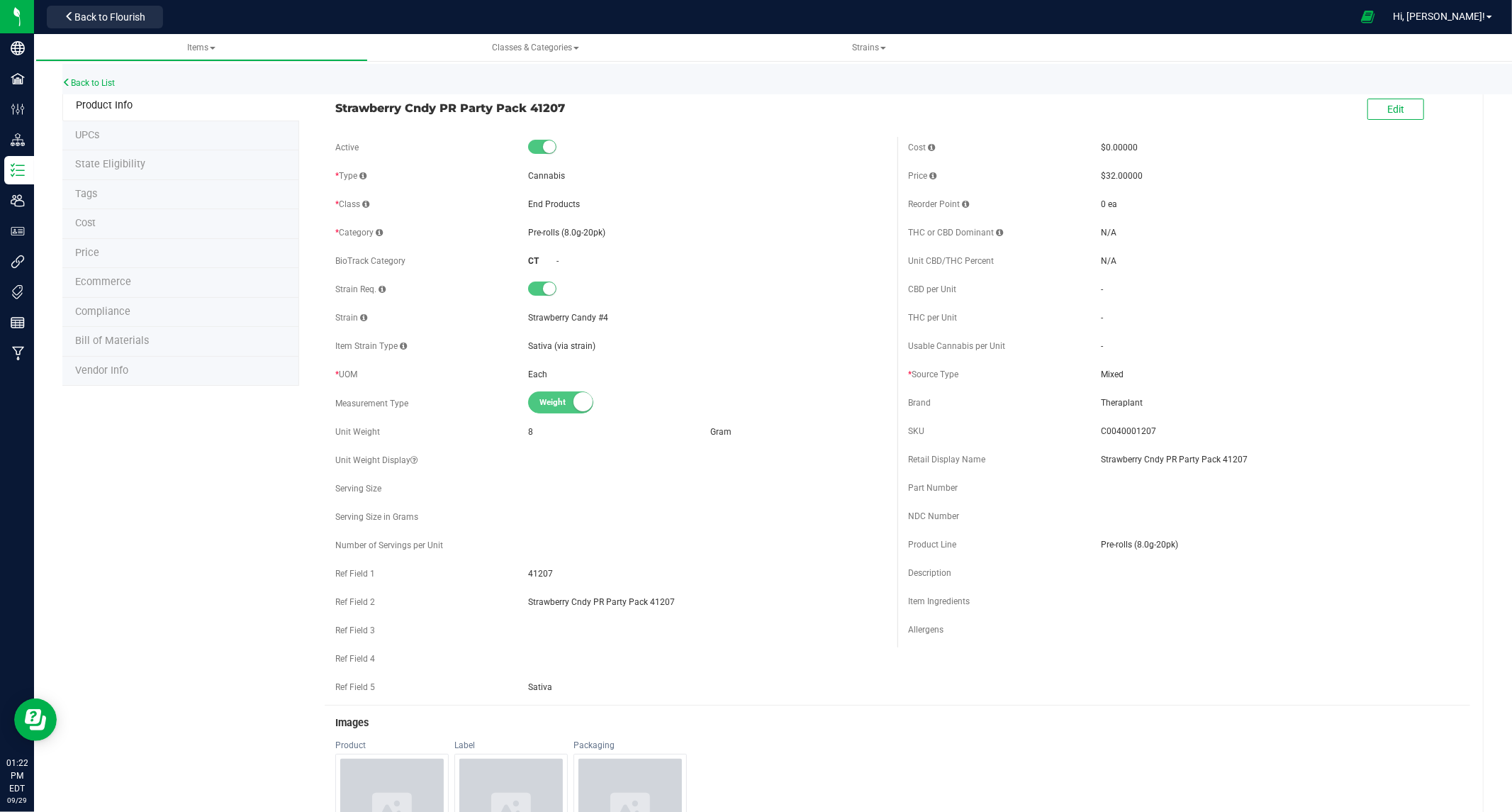
click at [1126, 431] on span "C0040001207" at bounding box center [1280, 431] width 358 height 13
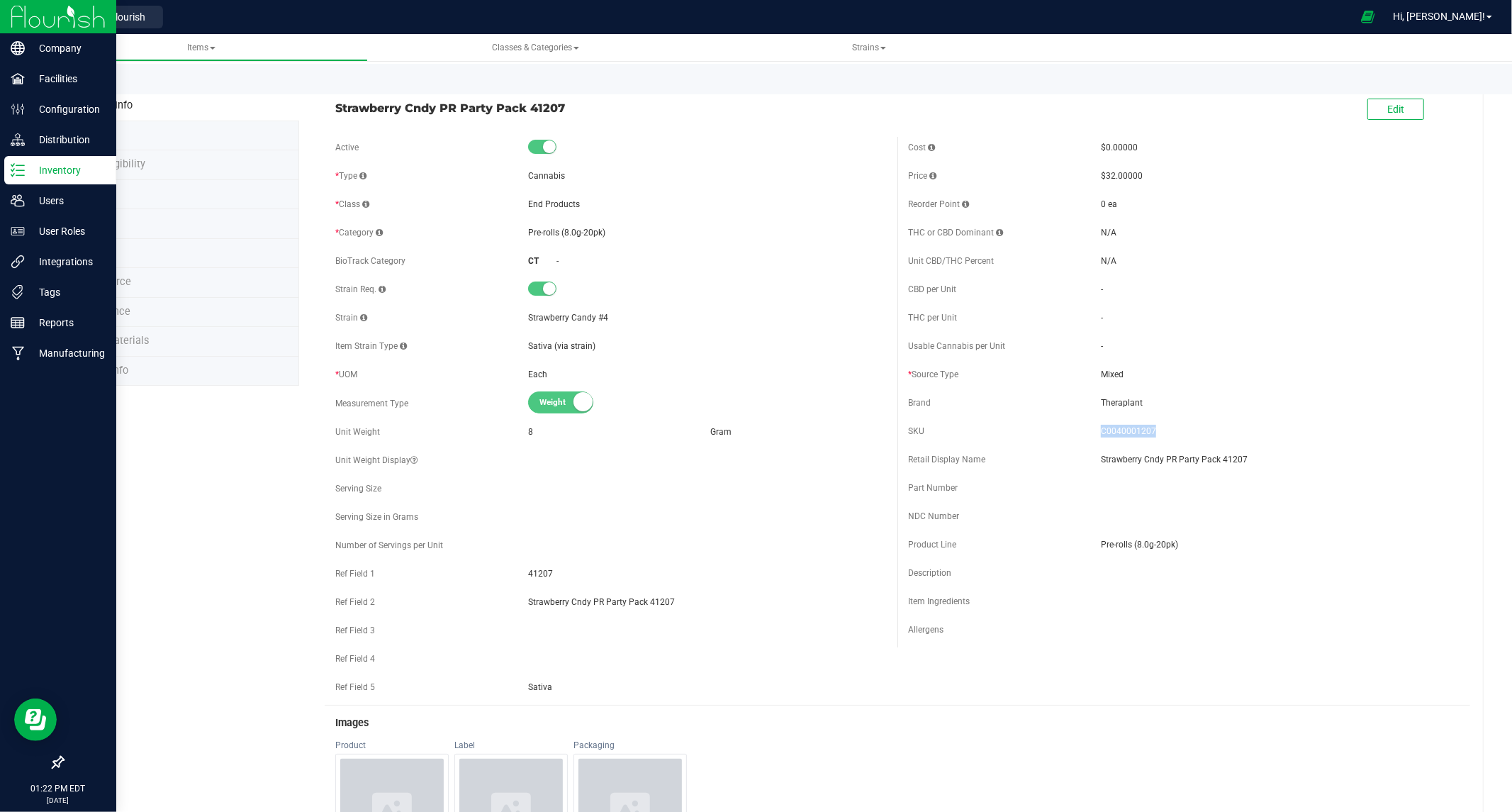
copy span "C0040001207"
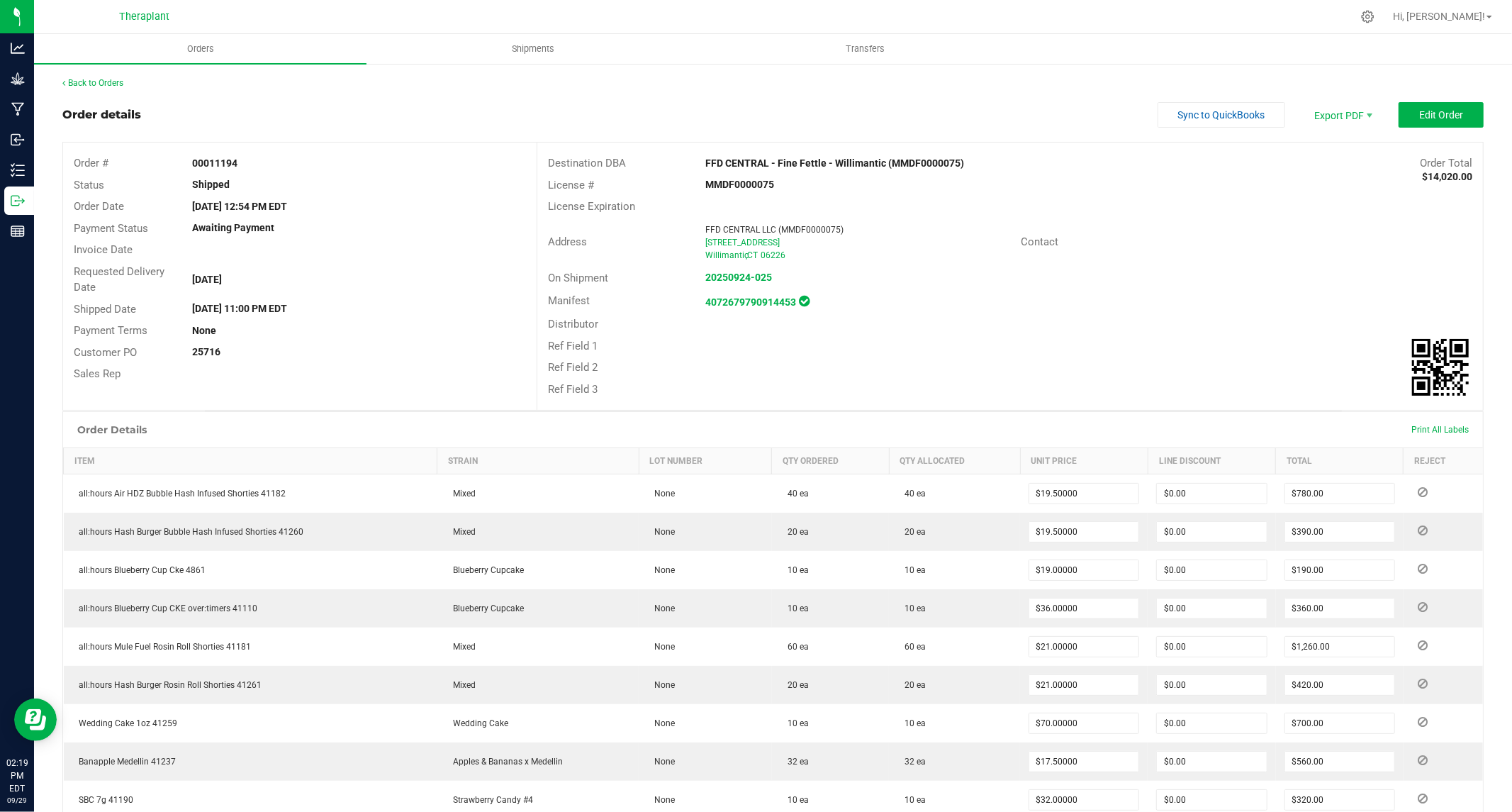
click at [214, 159] on strong "00011194" at bounding box center [215, 162] width 45 height 11
copy strong "00011194"
click at [207, 154] on div "Order # 00011194" at bounding box center [299, 163] width 473 height 22
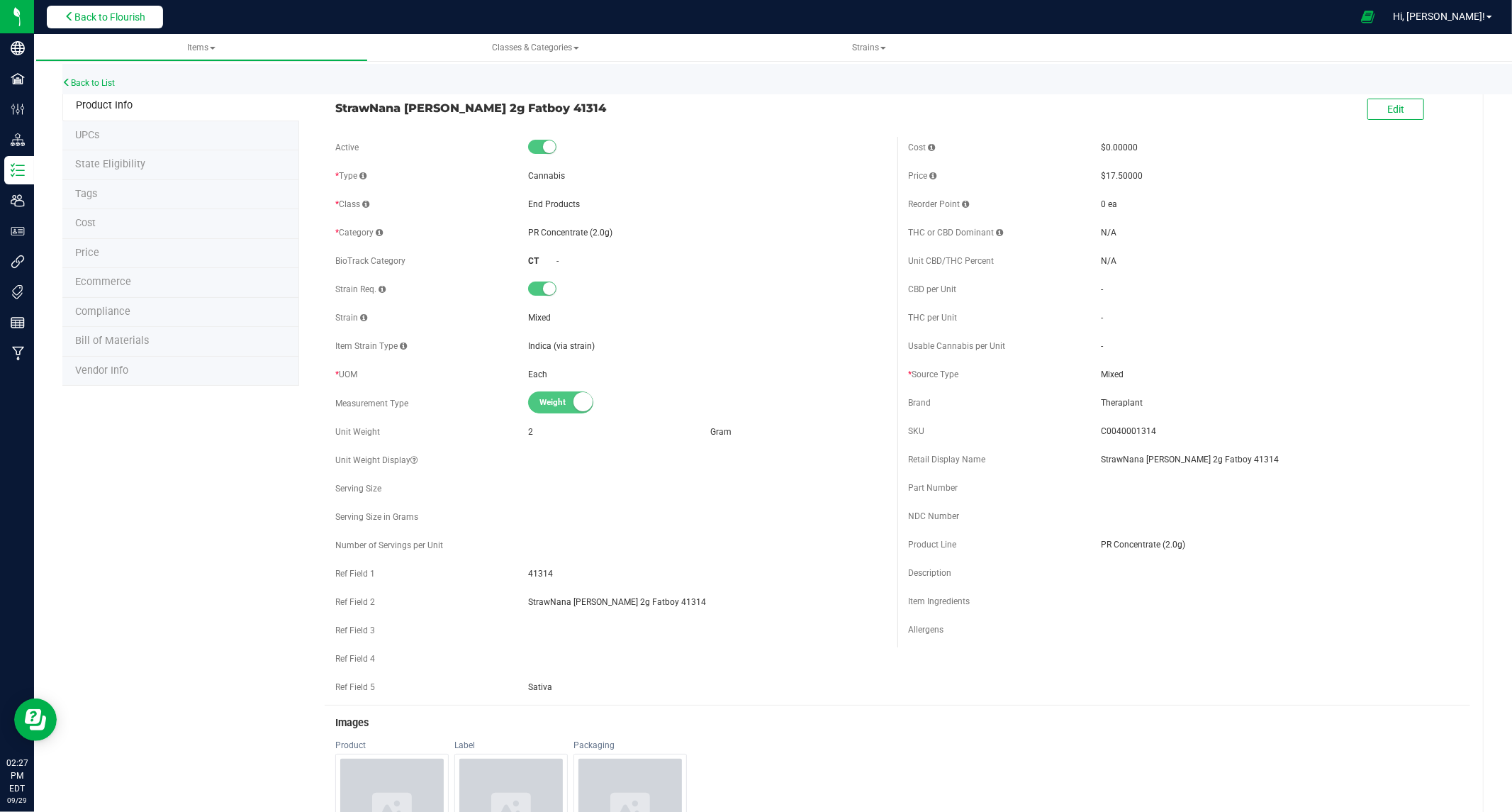
click at [90, 16] on span "Back to Flourish" at bounding box center [110, 16] width 71 height 11
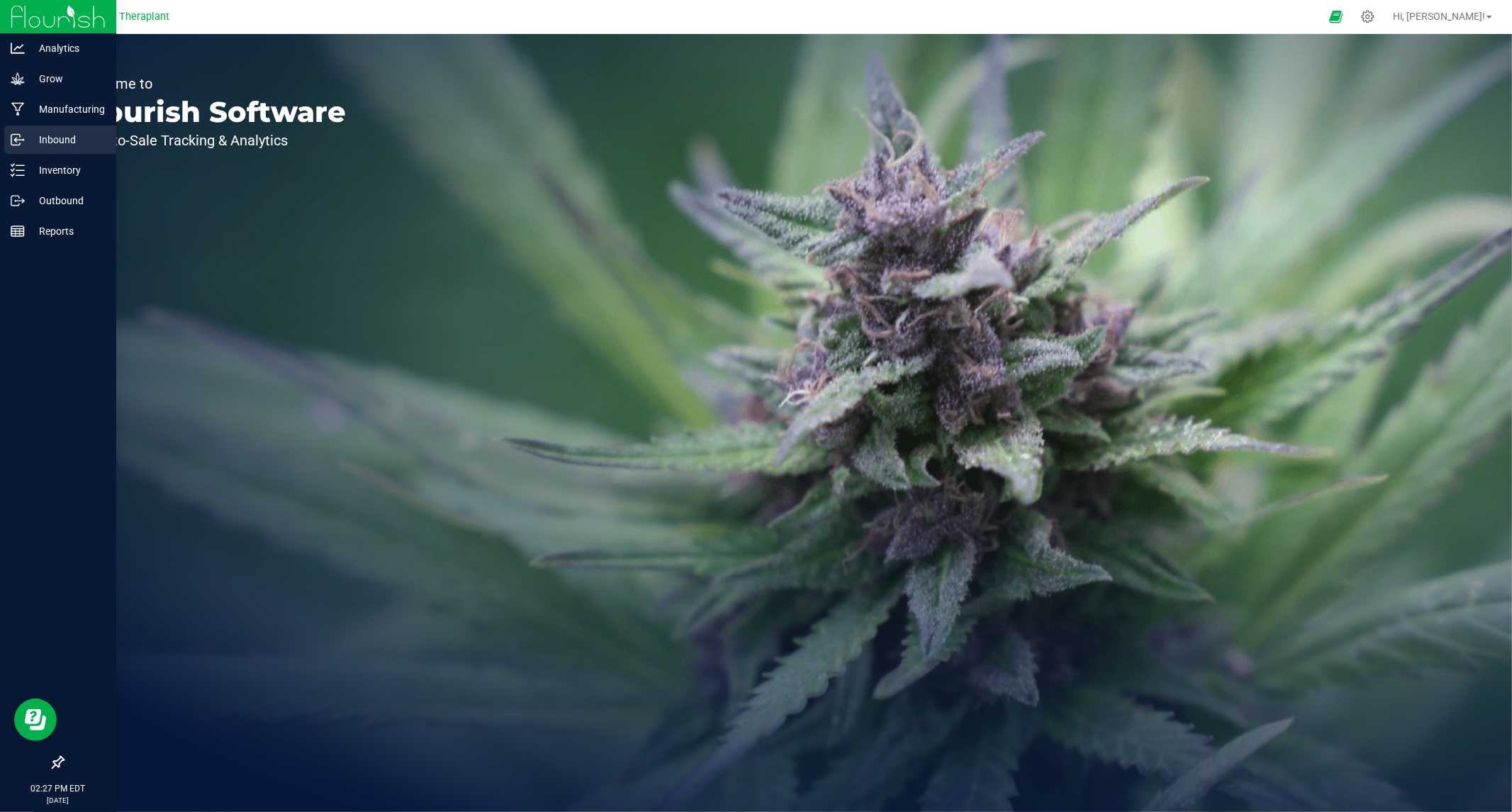
click at [54, 138] on p "Inbound" at bounding box center [67, 139] width 85 height 17
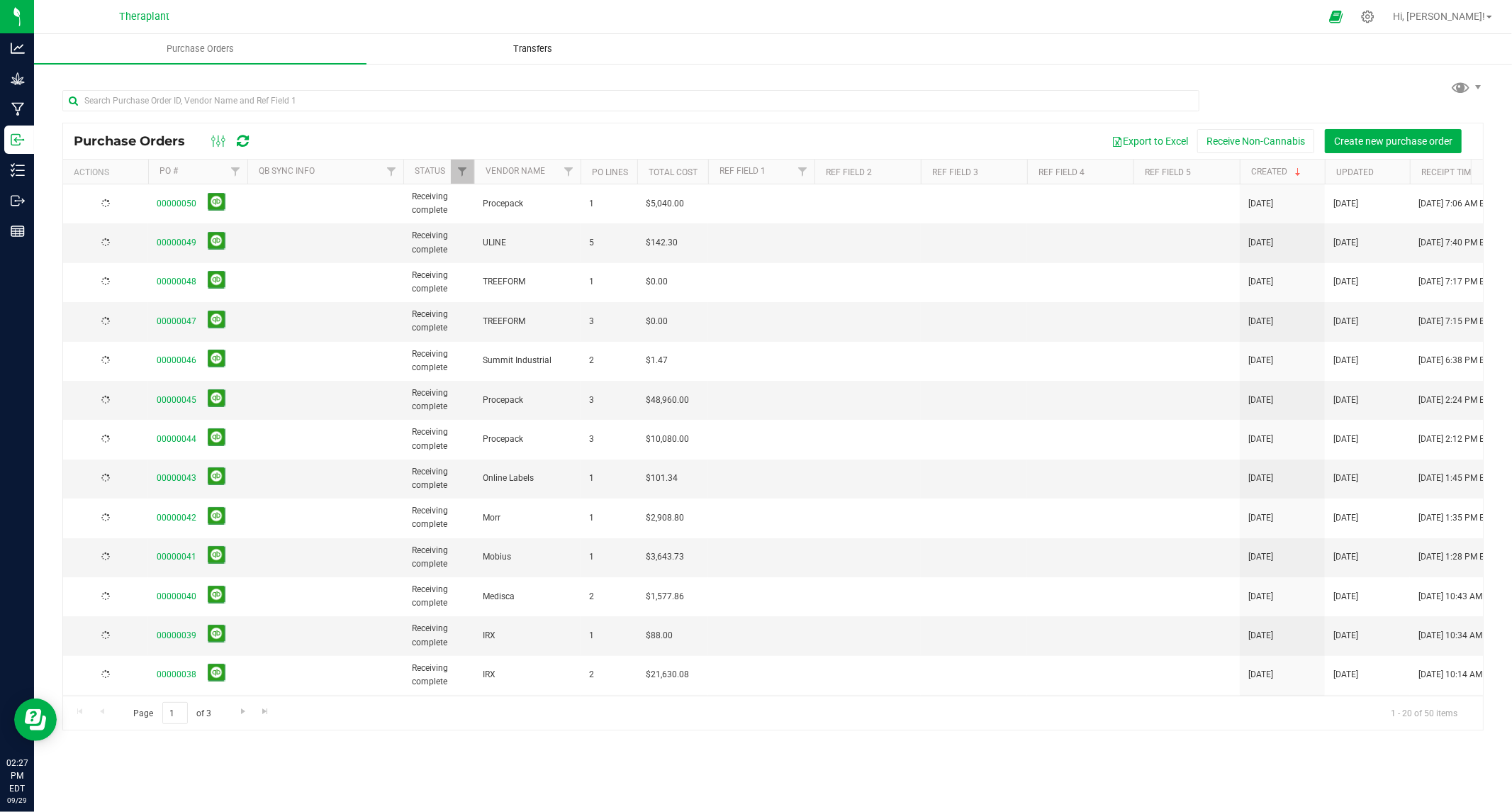
click at [544, 47] on span "Transfers" at bounding box center [532, 48] width 77 height 13
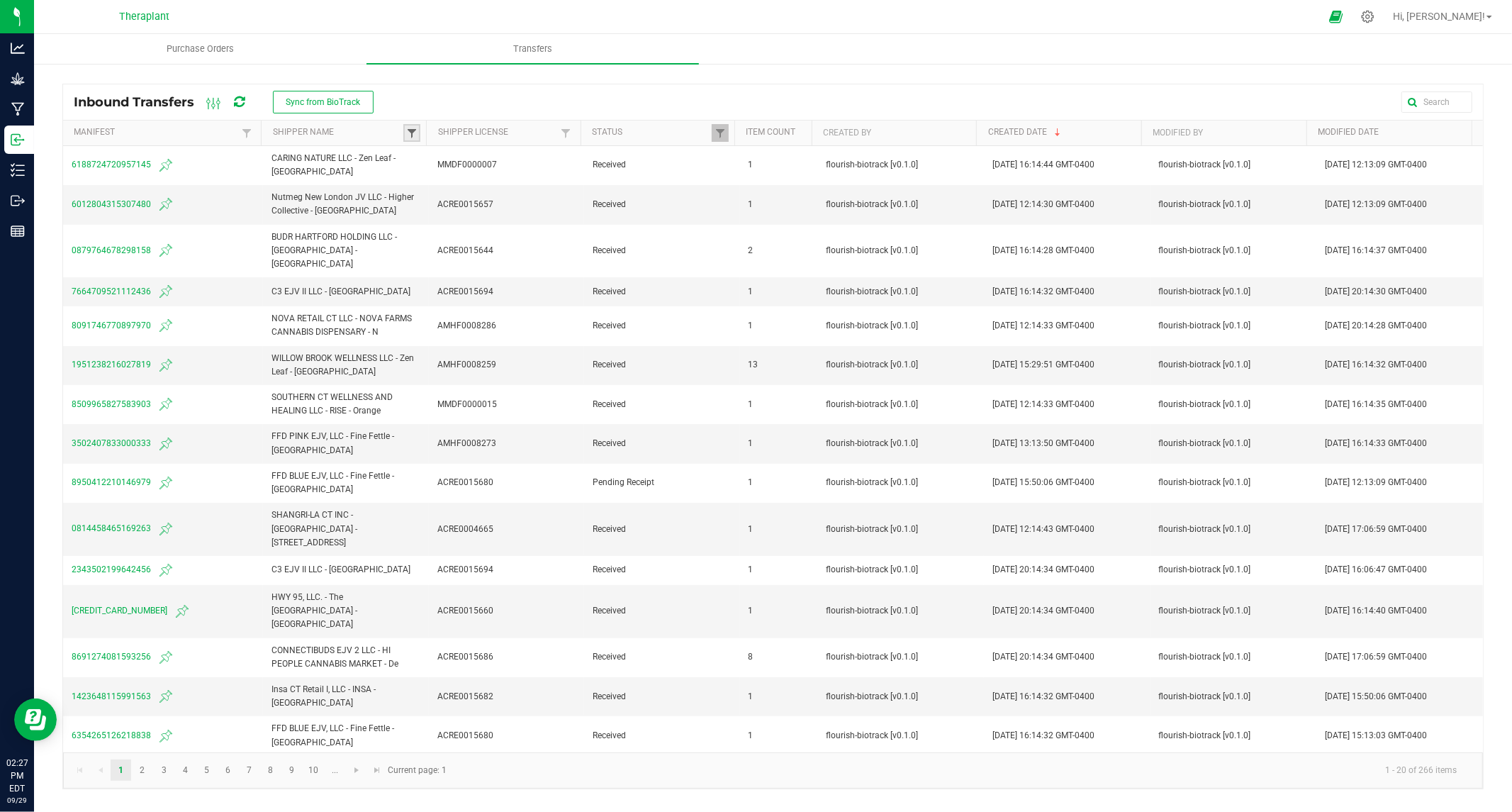
click at [411, 131] on span at bounding box center [411, 132] width 11 height 11
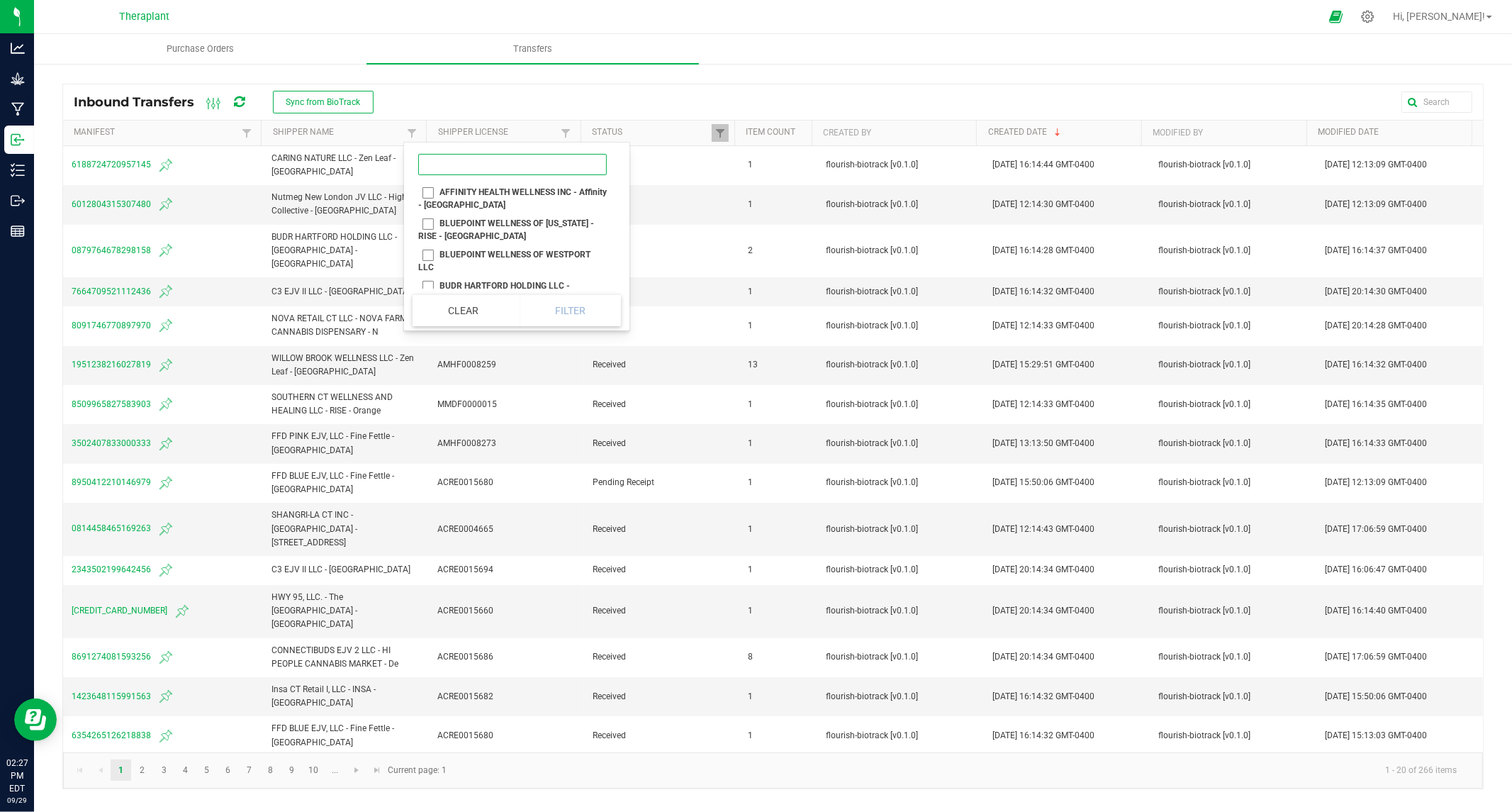
click at [509, 167] on input at bounding box center [512, 165] width 189 height 22
type input "fin"
click at [426, 206] on li "FFD CENTRAL - Fine Fettle - Willimantic" at bounding box center [513, 206] width 199 height 19
checkbox Willimantic "true"
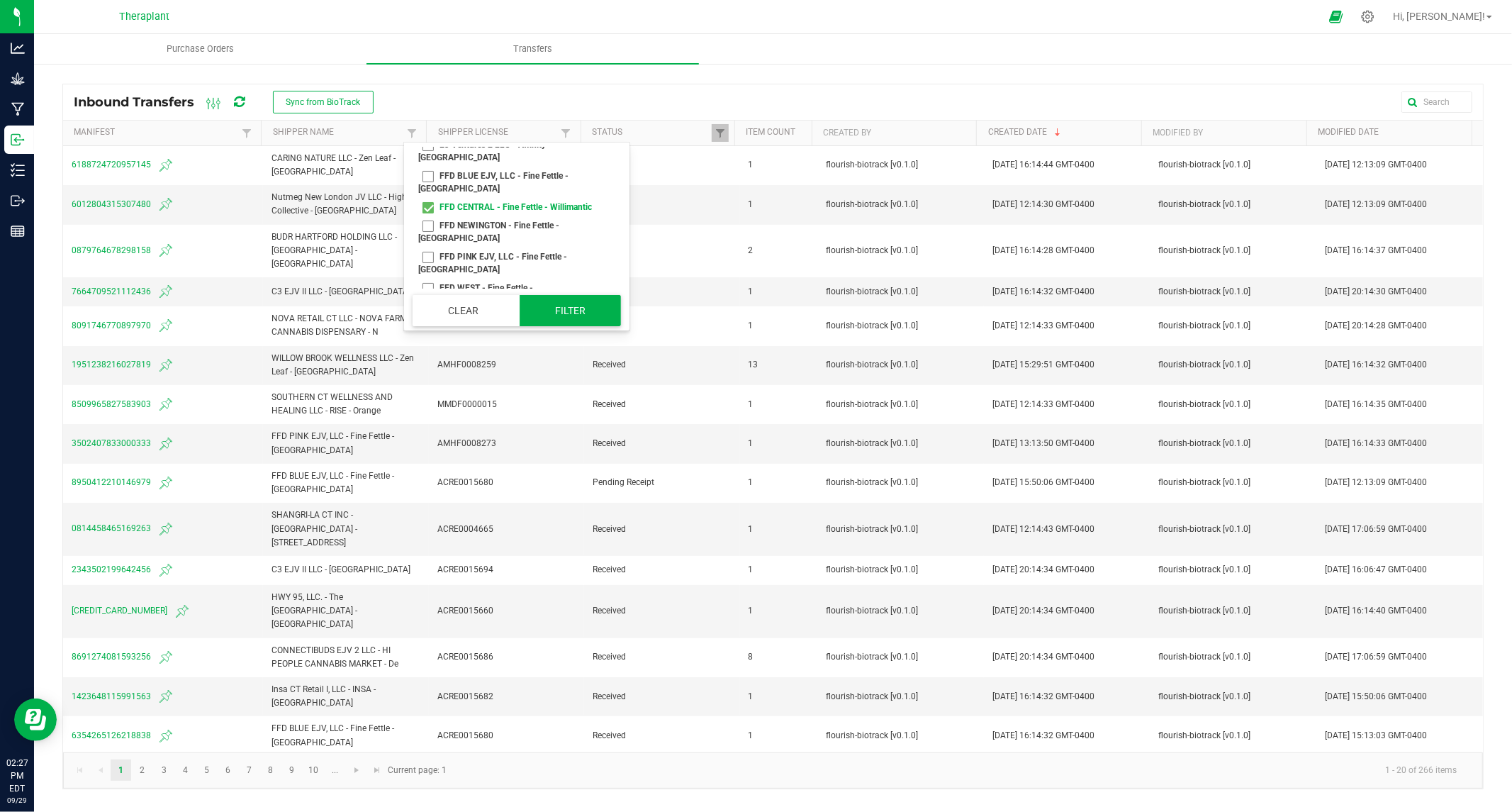
click at [583, 310] on button "Filter" at bounding box center [570, 311] width 102 height 32
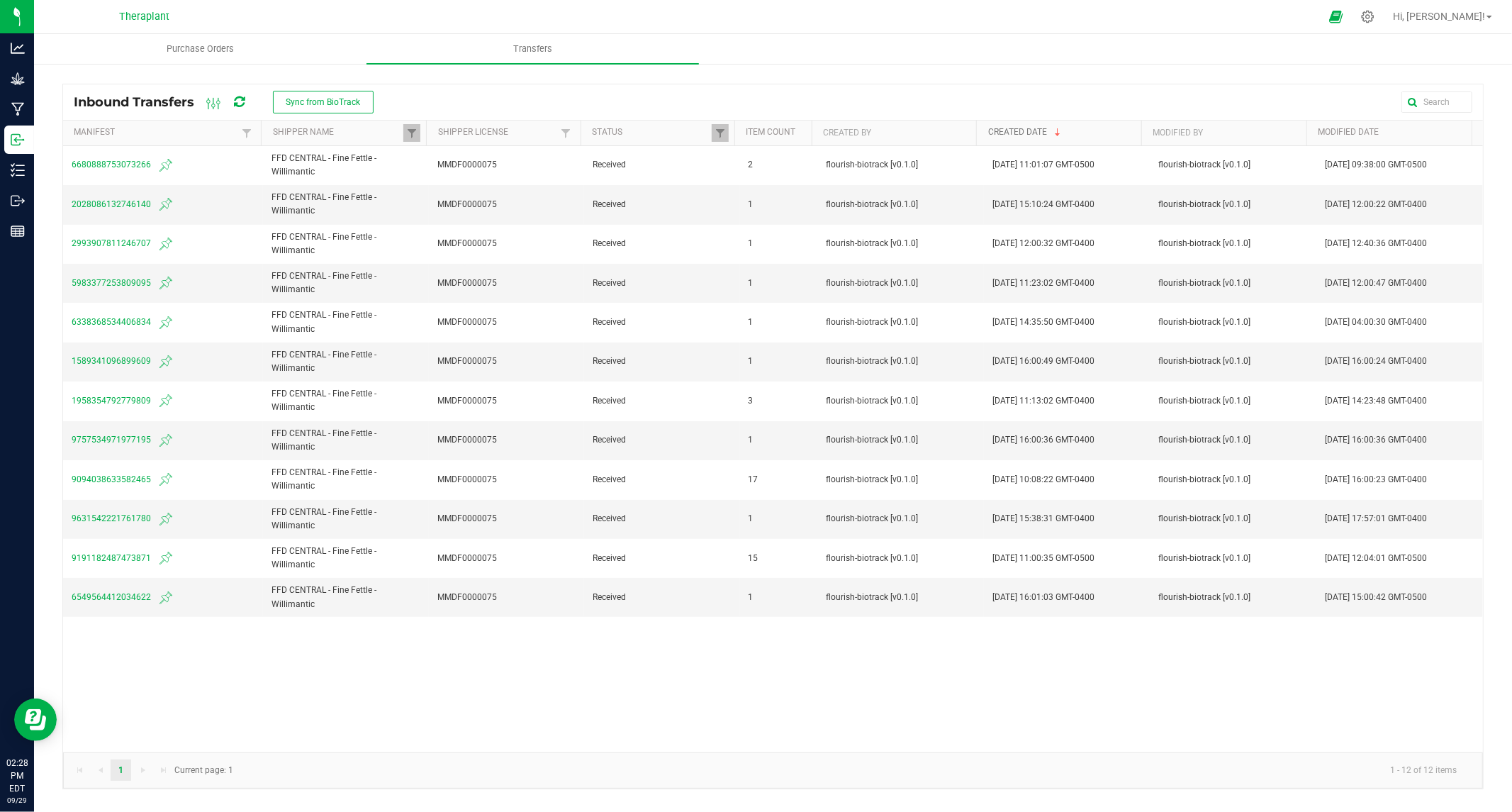
click at [1032, 129] on link "Created Date" at bounding box center [1063, 131] width 148 height 11
click at [1029, 129] on link "Created Date" at bounding box center [1063, 131] width 148 height 11
